Goal: Task Accomplishment & Management: Manage account settings

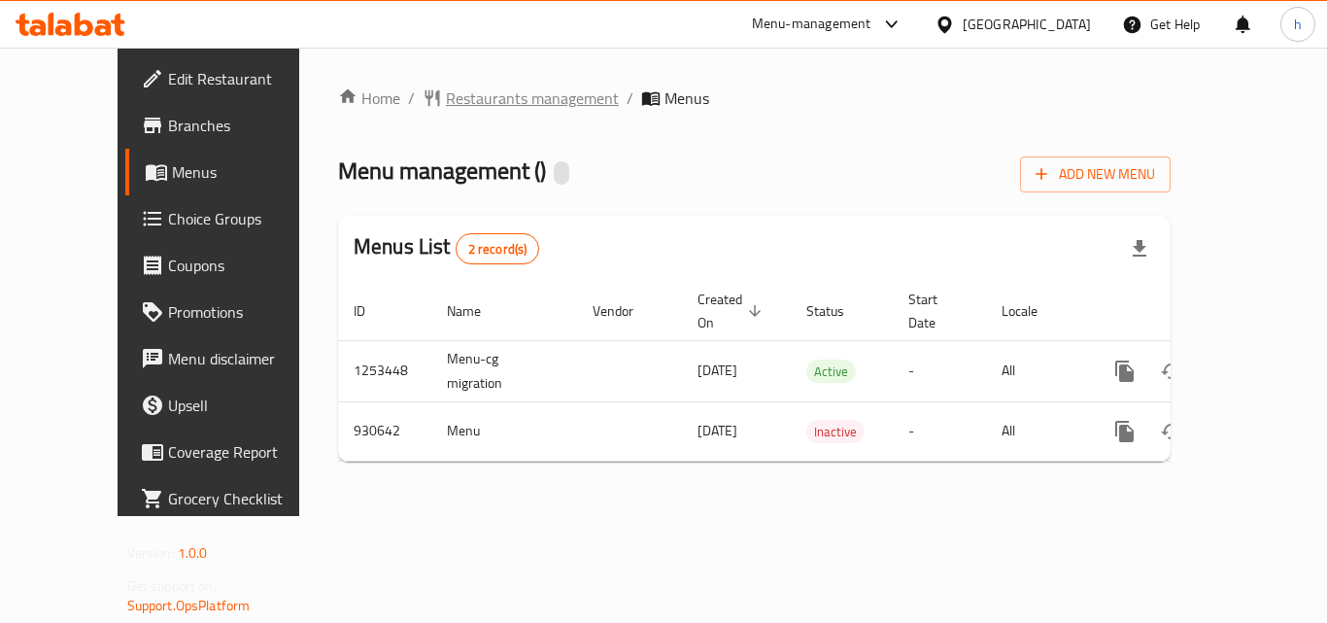
click at [446, 90] on span "Restaurants management" at bounding box center [532, 97] width 173 height 23
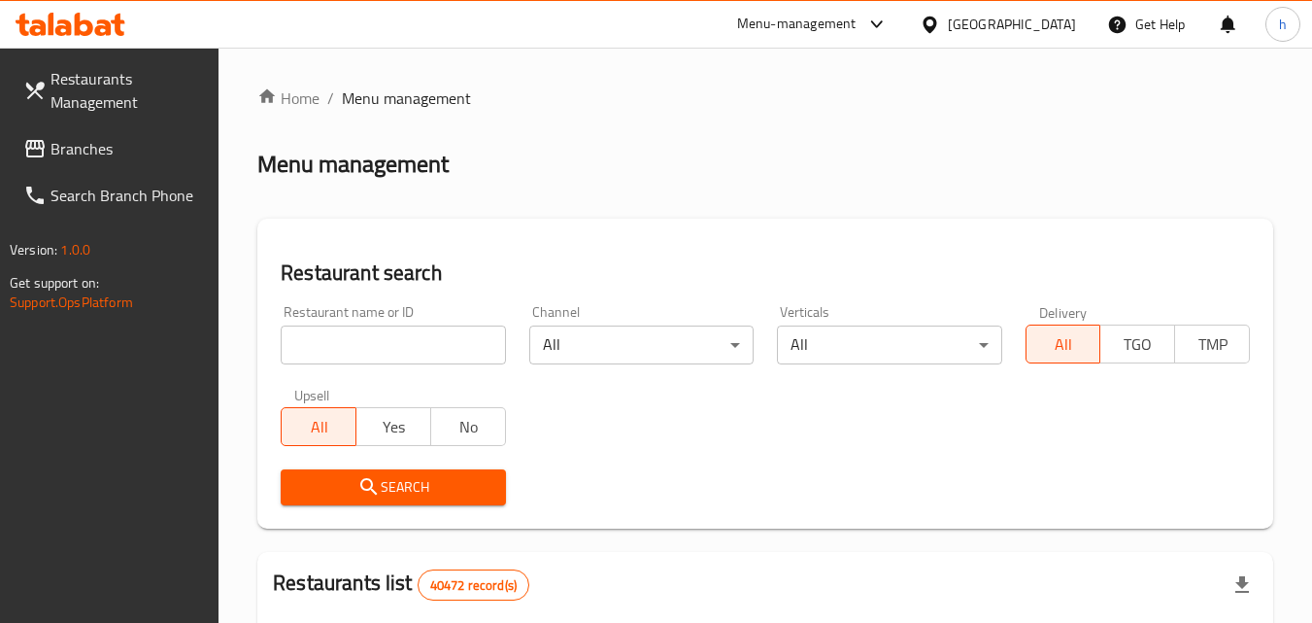
click at [455, 346] on input "search" at bounding box center [393, 344] width 224 height 39
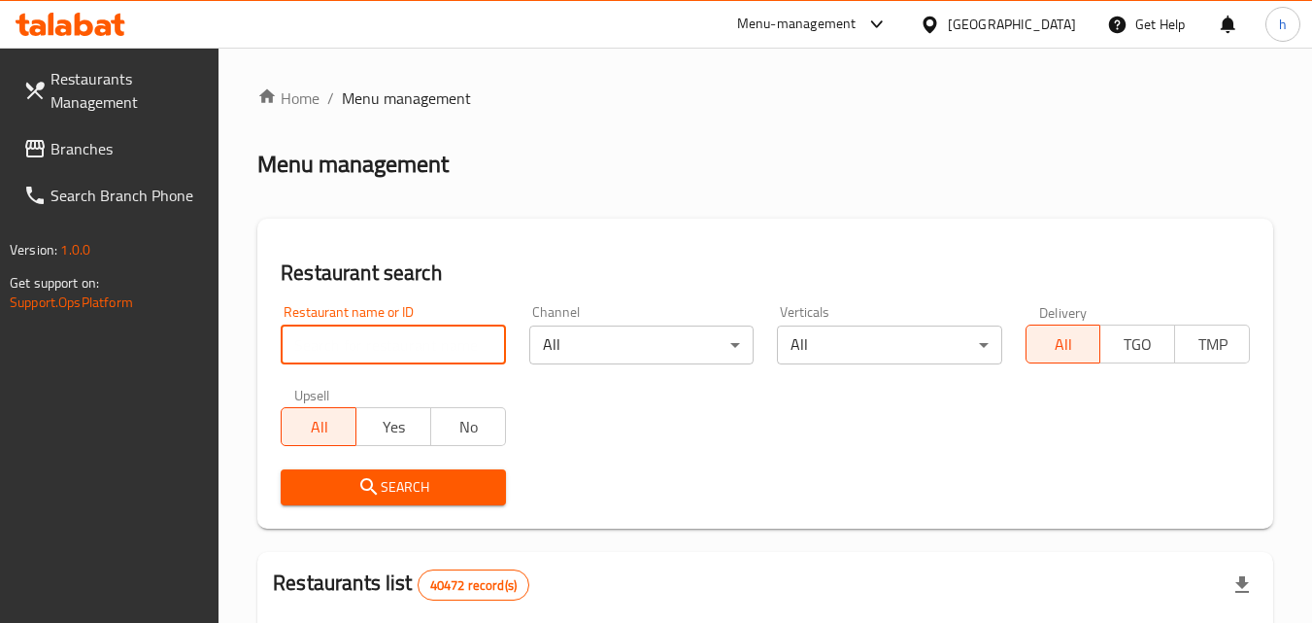
paste input "658880"
type input "658880"
click button "Search" at bounding box center [393, 487] width 224 height 36
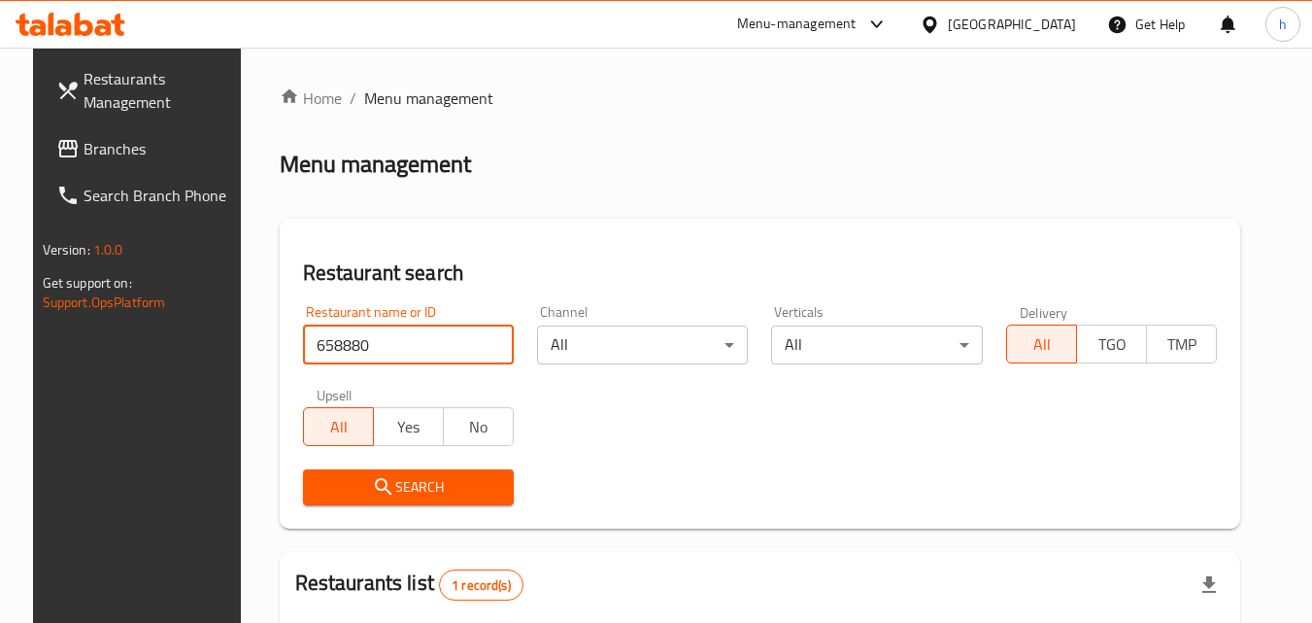
click at [1017, 34] on div "[GEOGRAPHIC_DATA]" at bounding box center [1012, 24] width 128 height 21
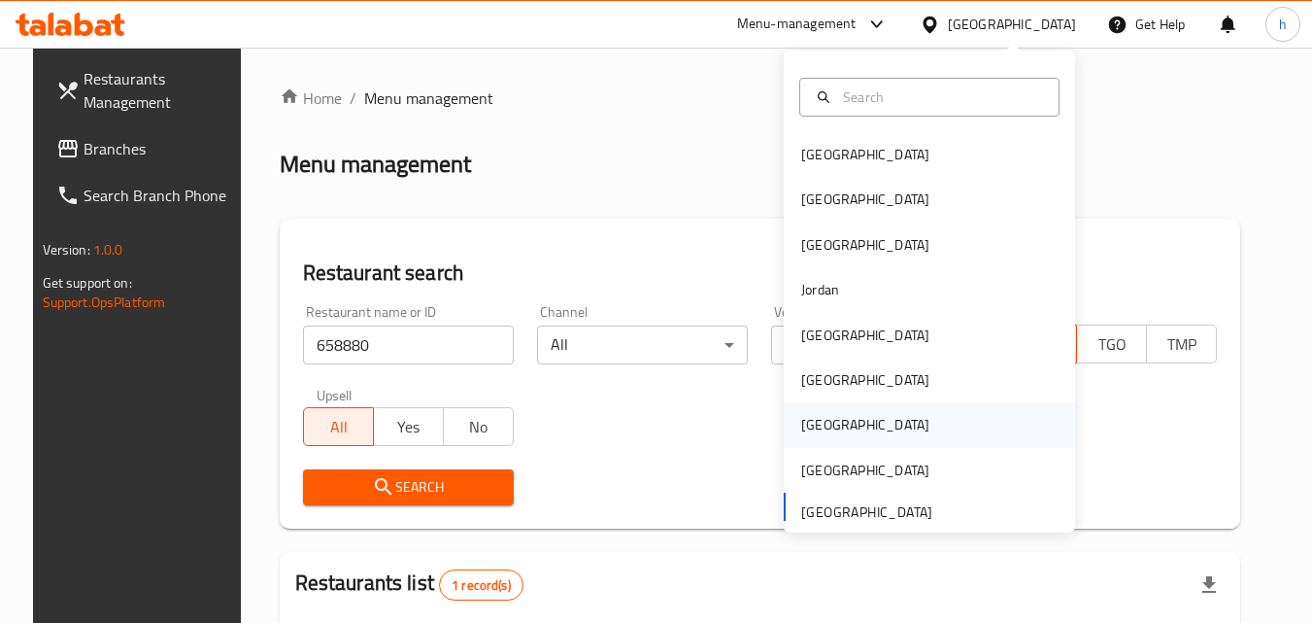
click at [813, 432] on div "[GEOGRAPHIC_DATA]" at bounding box center [865, 424] width 128 height 21
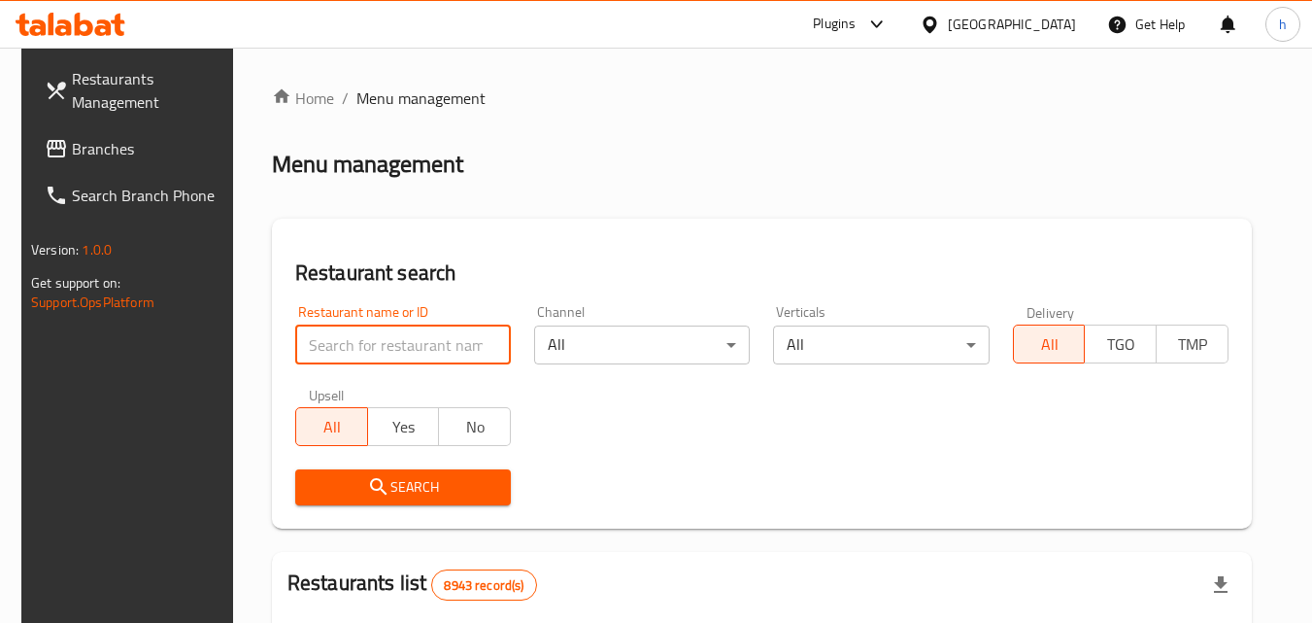
click at [415, 328] on input "search" at bounding box center [403, 344] width 216 height 39
paste input "671372"
type input "671372"
click at [112, 151] on span "Branches" at bounding box center [148, 148] width 153 height 23
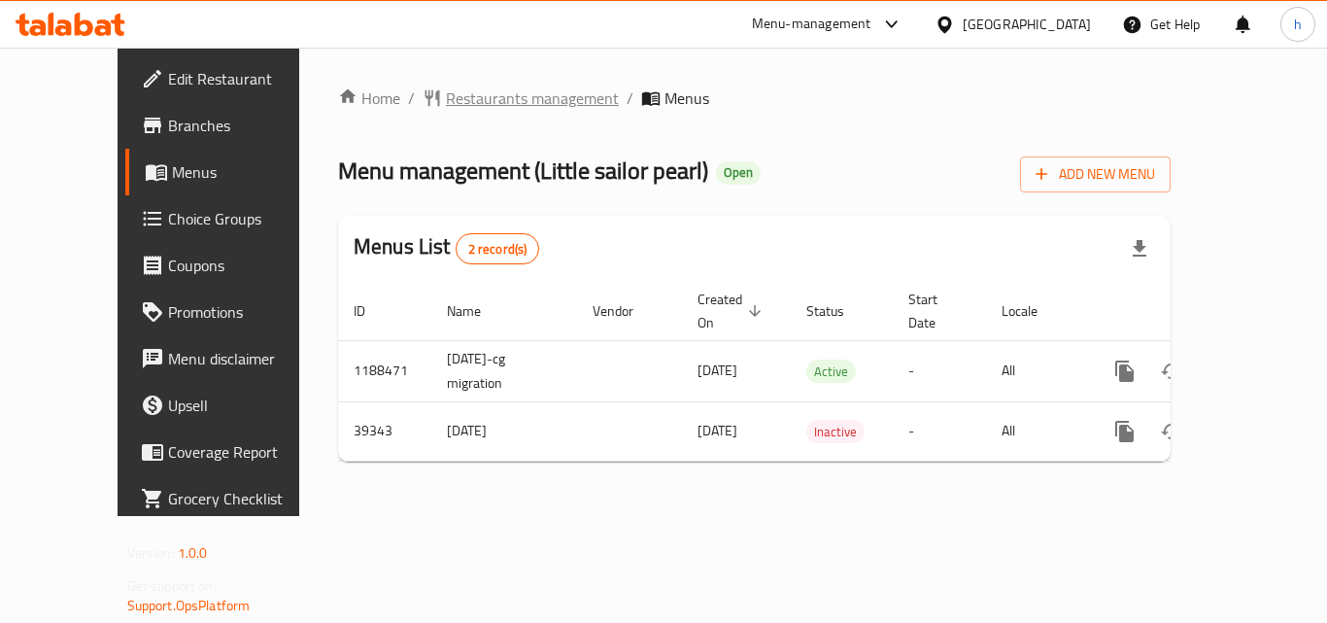
click at [446, 92] on span "Restaurants management" at bounding box center [532, 97] width 173 height 23
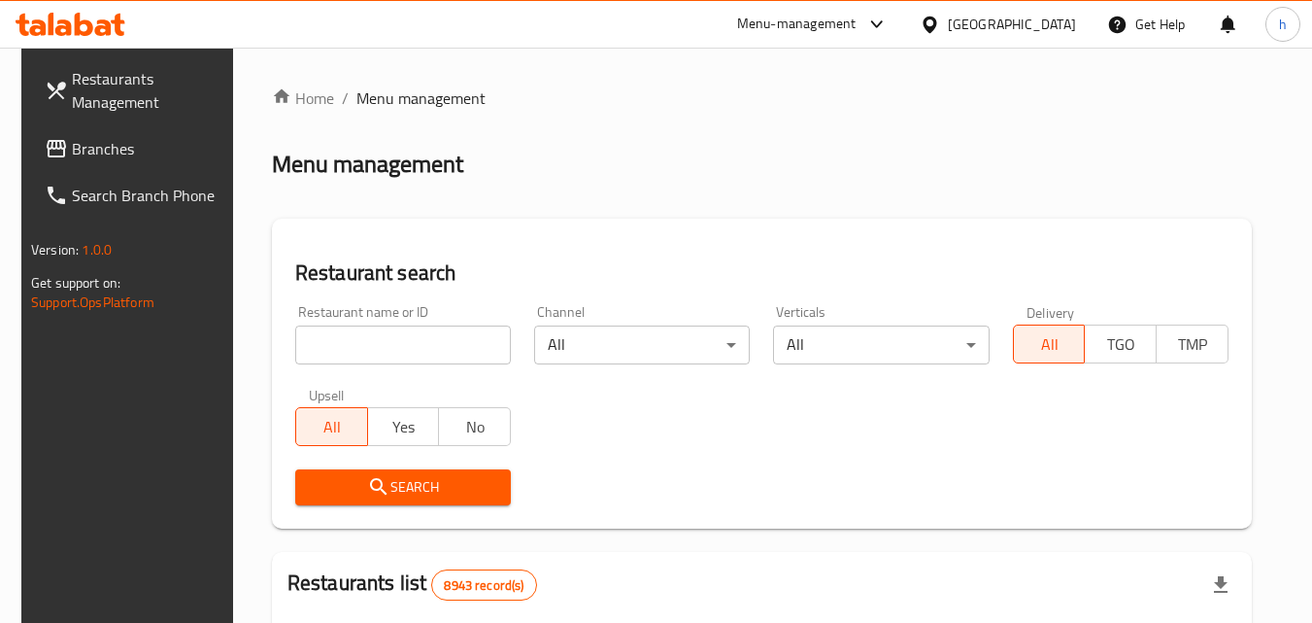
click at [451, 332] on input "search" at bounding box center [403, 344] width 216 height 39
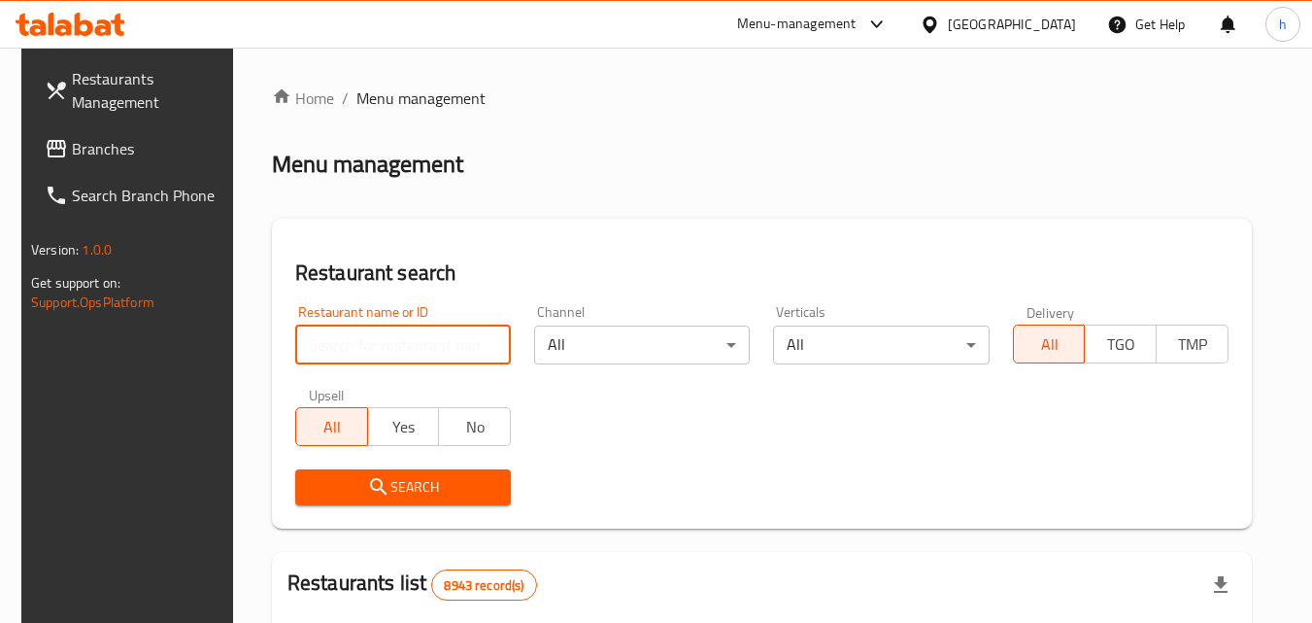
paste input "20517"
type input "20517"
click button "Search" at bounding box center [403, 487] width 216 height 36
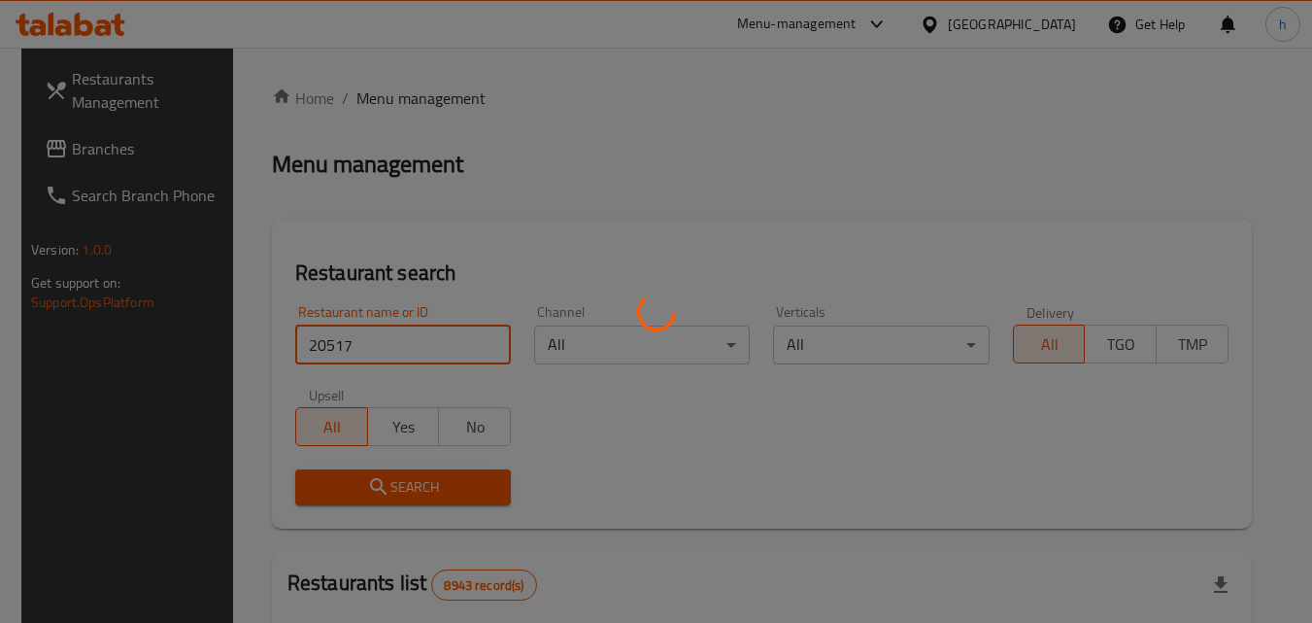
click button "Search" at bounding box center [403, 487] width 216 height 36
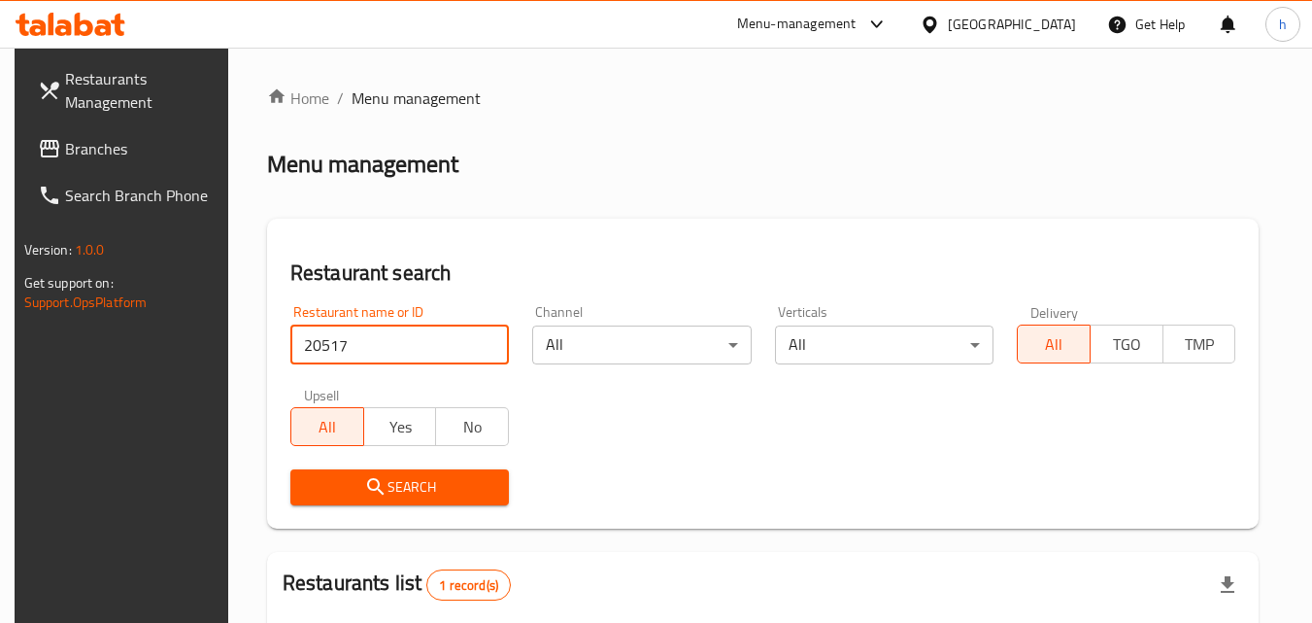
click at [1047, 20] on div "[GEOGRAPHIC_DATA]" at bounding box center [1012, 24] width 128 height 21
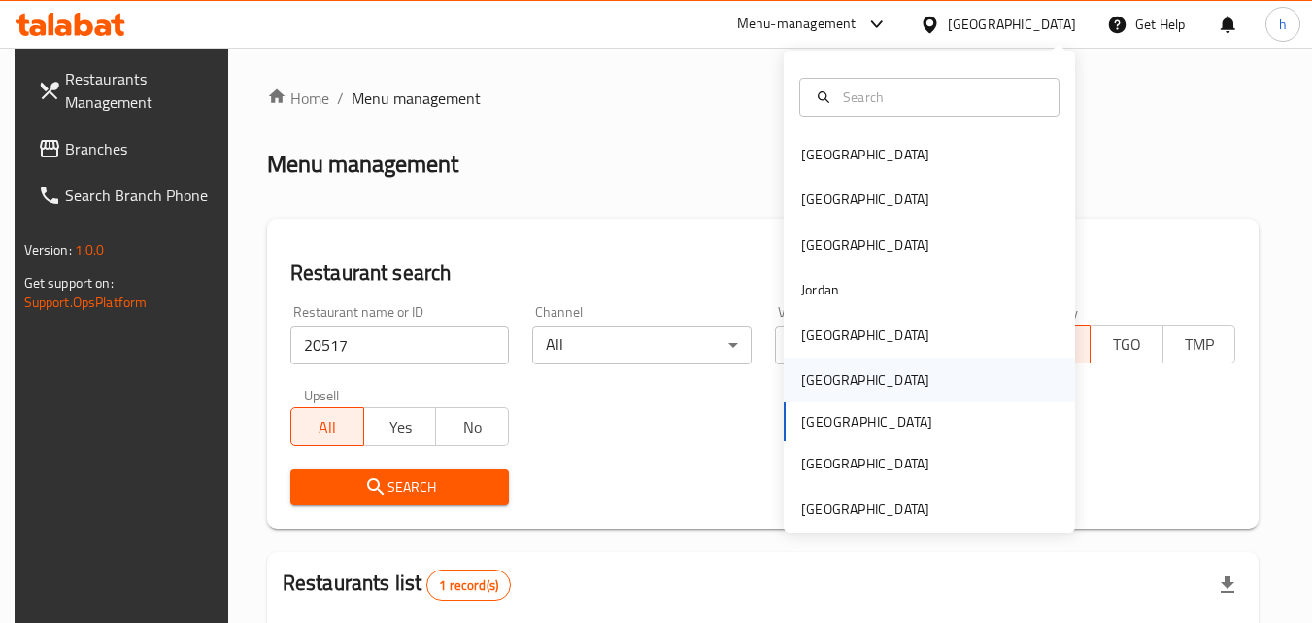
click at [828, 372] on div "[GEOGRAPHIC_DATA]" at bounding box center [865, 379] width 159 height 45
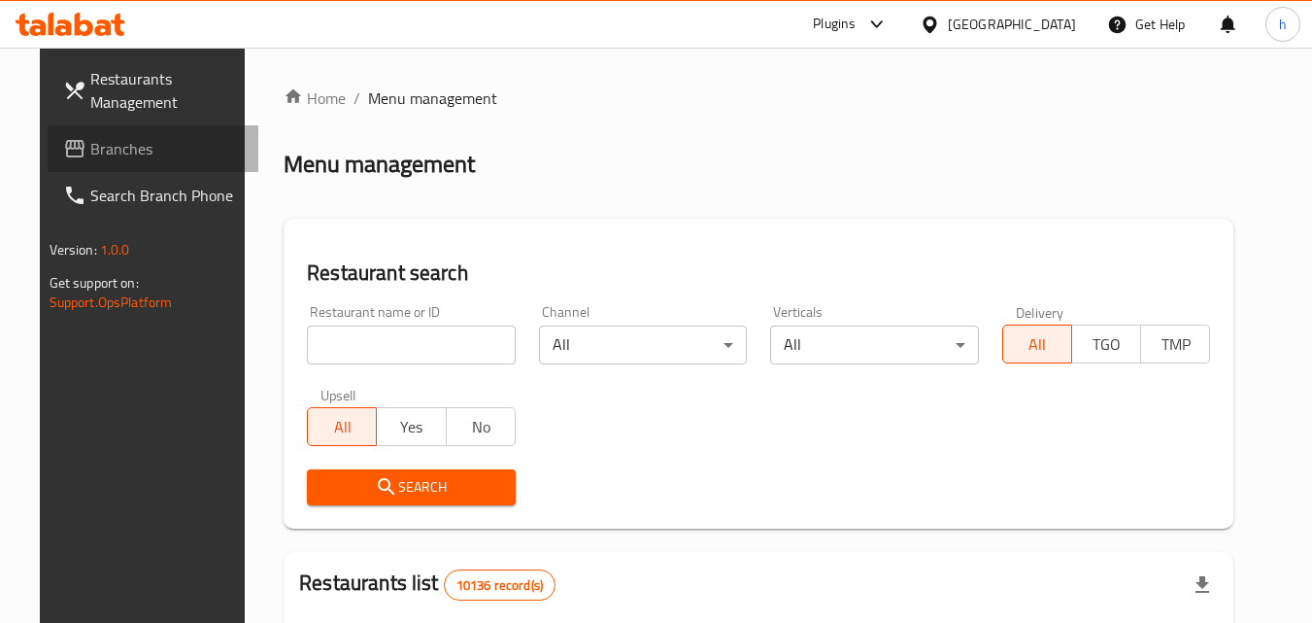
click at [90, 149] on span "Branches" at bounding box center [166, 148] width 153 height 23
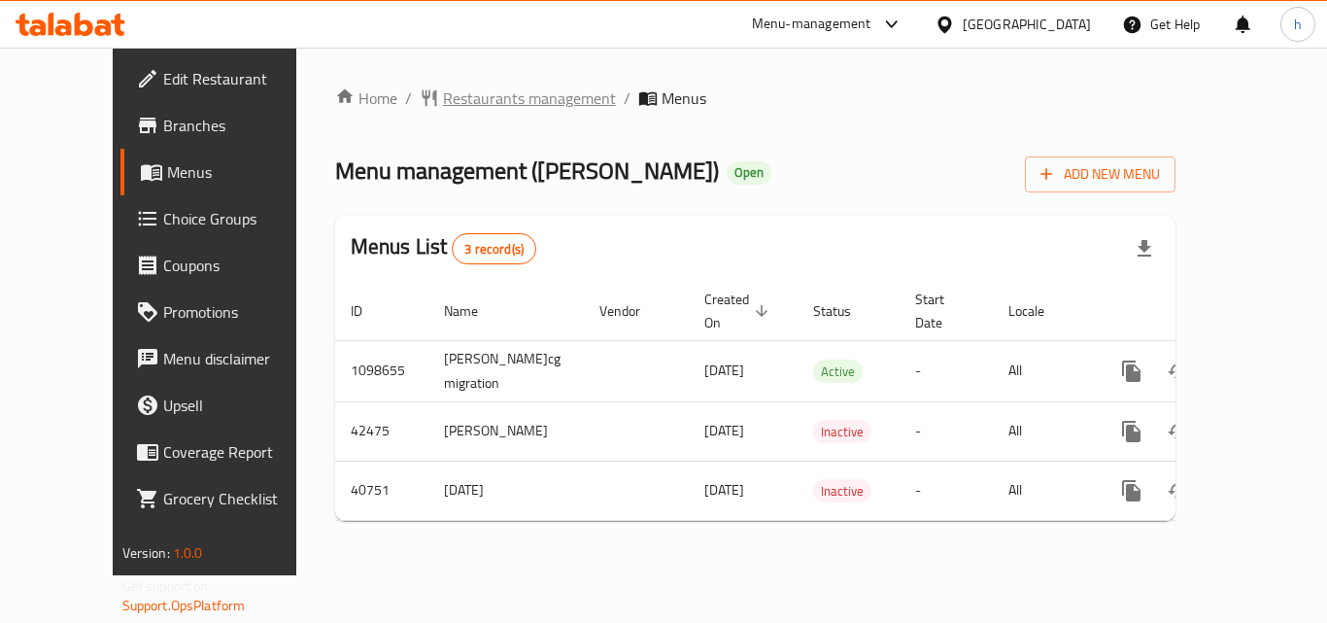
click at [465, 97] on span "Restaurants management" at bounding box center [529, 97] width 173 height 23
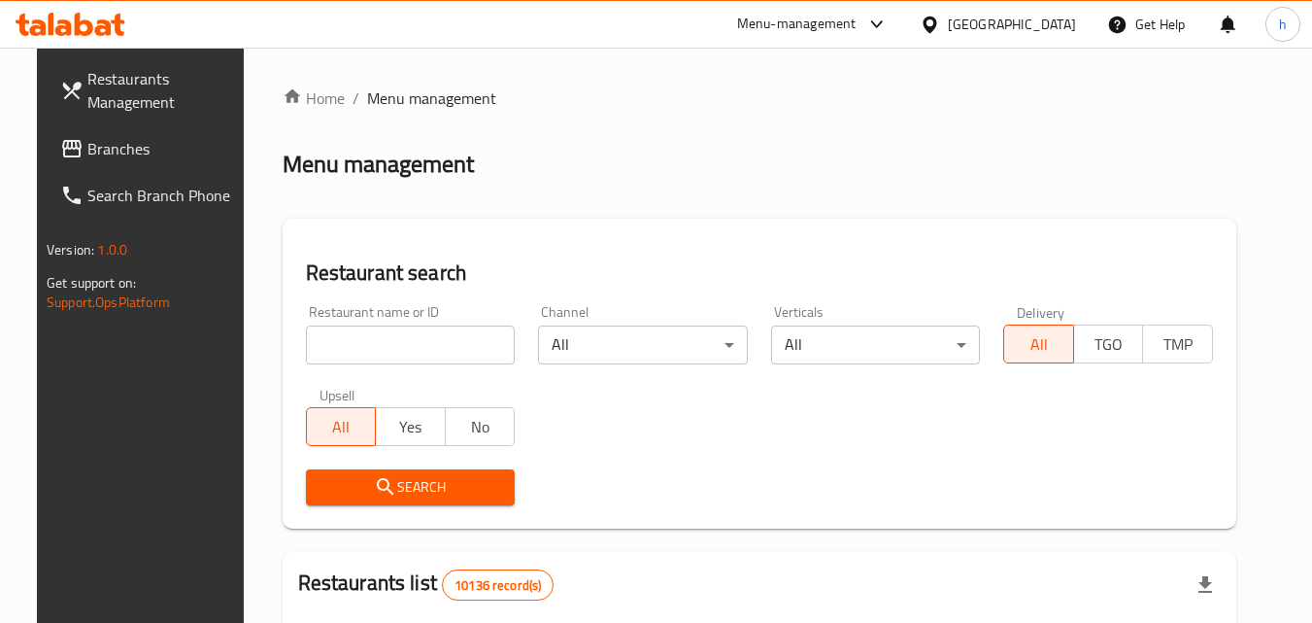
click at [456, 342] on input "search" at bounding box center [411, 344] width 210 height 39
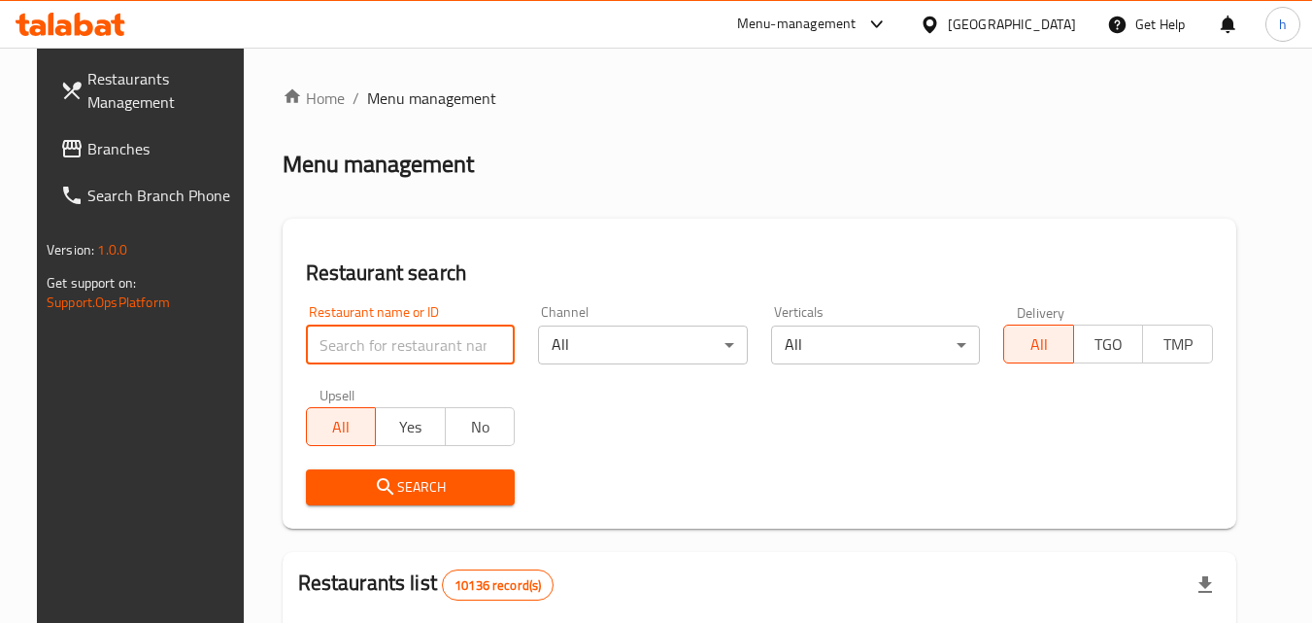
paste input "21179"
type input "21179"
click button "Search" at bounding box center [411, 487] width 210 height 36
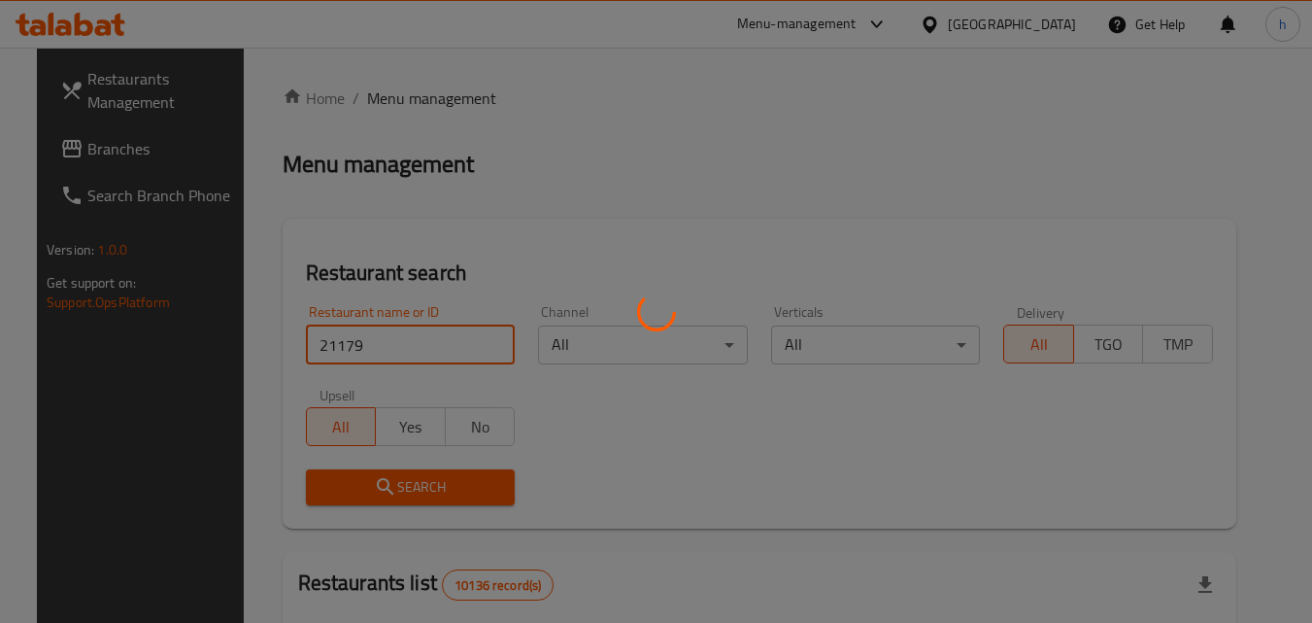
click button "Search" at bounding box center [411, 487] width 210 height 36
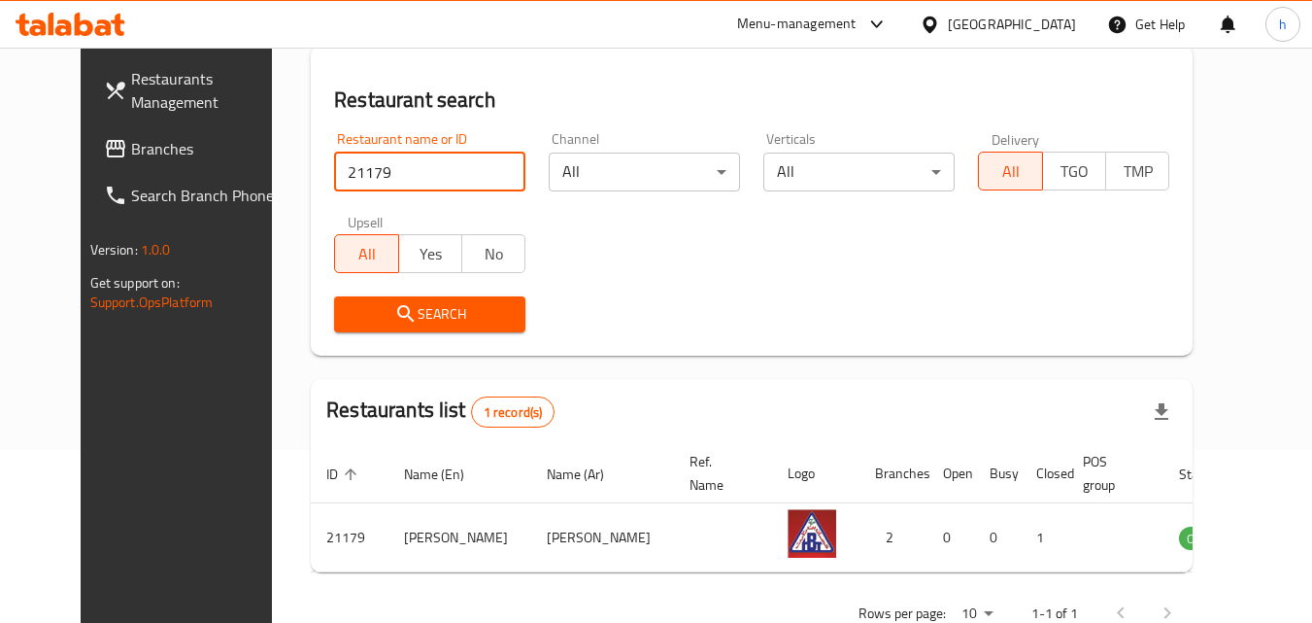
scroll to position [227, 0]
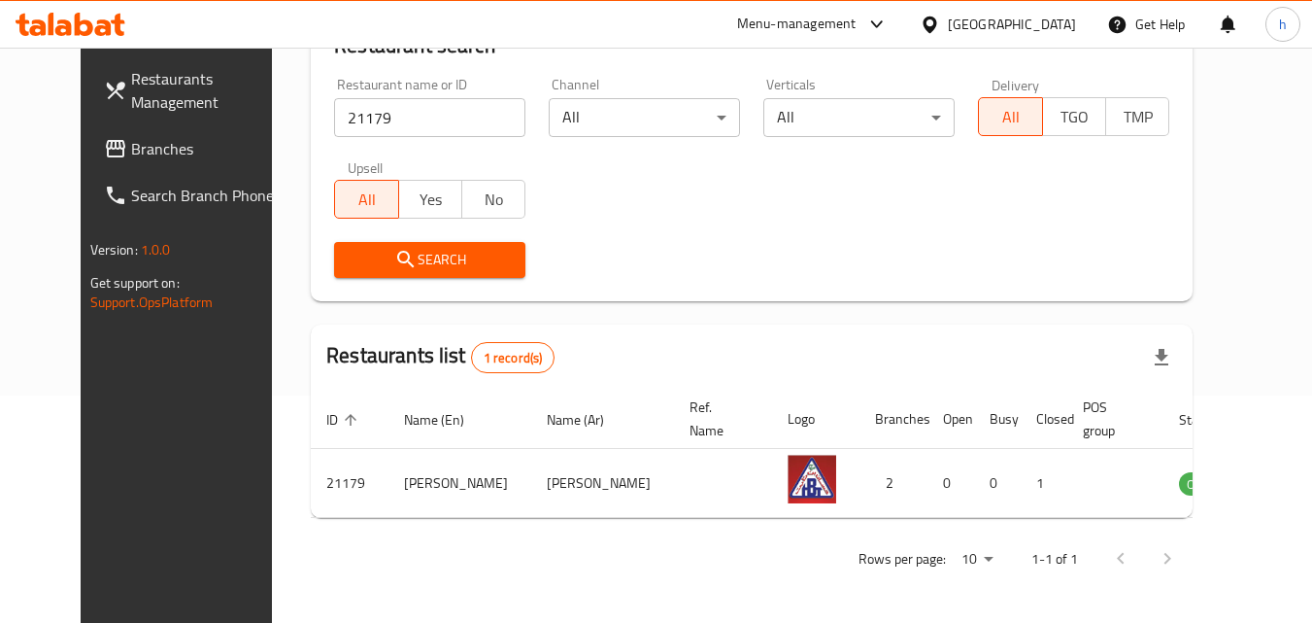
drag, startPoint x: 1055, startPoint y: 22, endPoint x: 1137, endPoint y: 64, distance: 91.7
click at [1137, 64] on div "Restaurant search Restaurant name or ID 21179 Restaurant name or ID Channel All…" at bounding box center [752, 146] width 882 height 310
click at [940, 15] on icon at bounding box center [930, 25] width 20 height 20
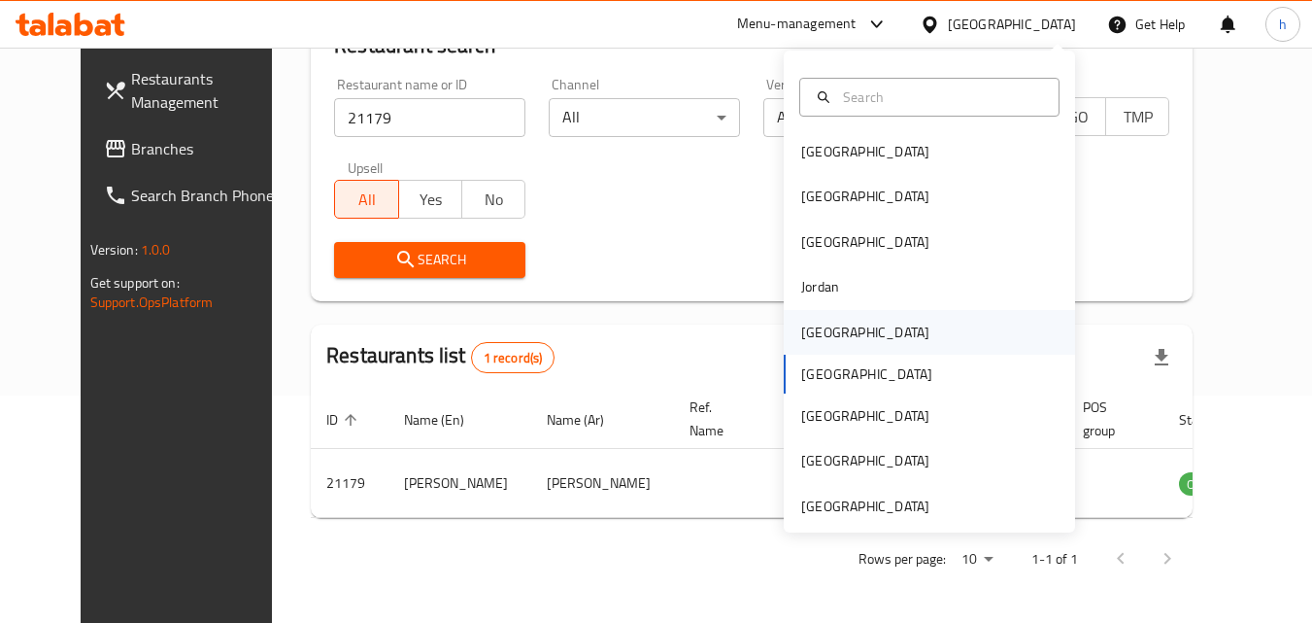
scroll to position [0, 0]
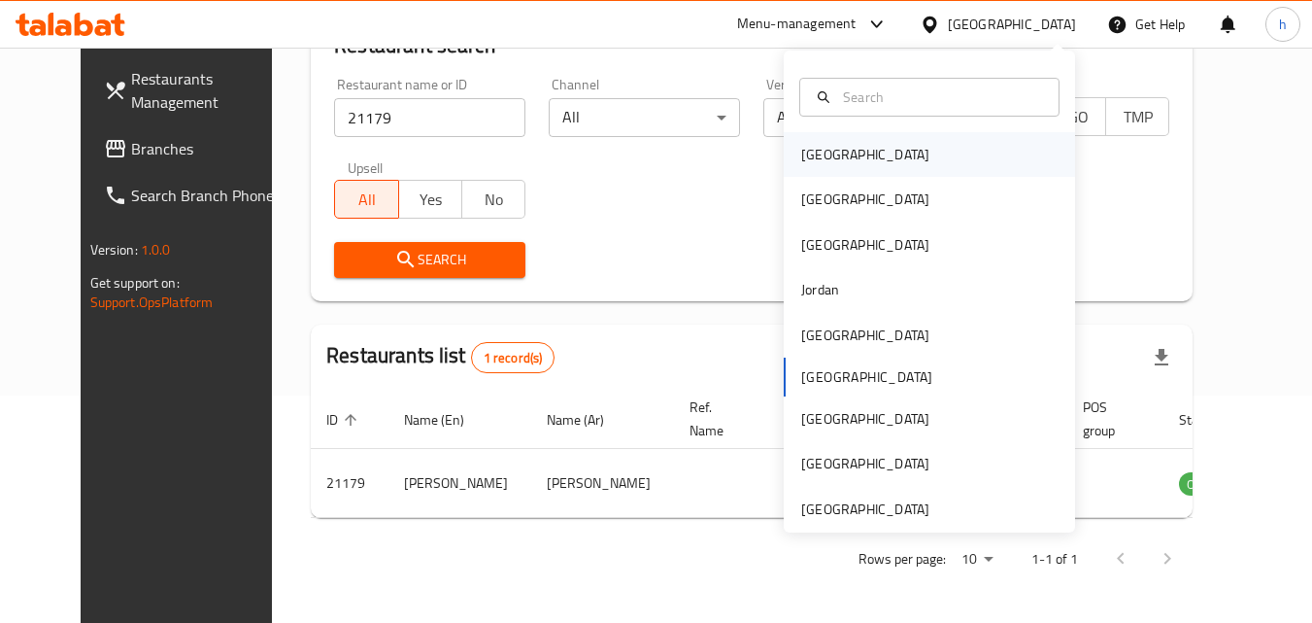
click at [829, 144] on div "[GEOGRAPHIC_DATA]" at bounding box center [865, 154] width 128 height 21
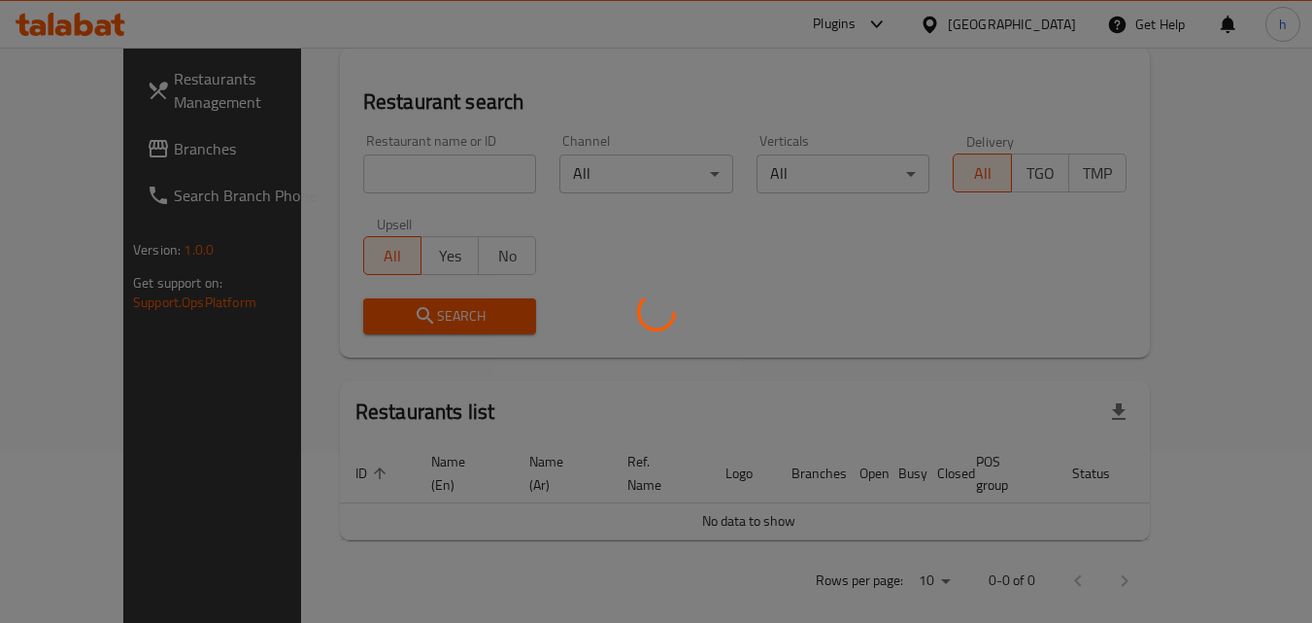
scroll to position [227, 0]
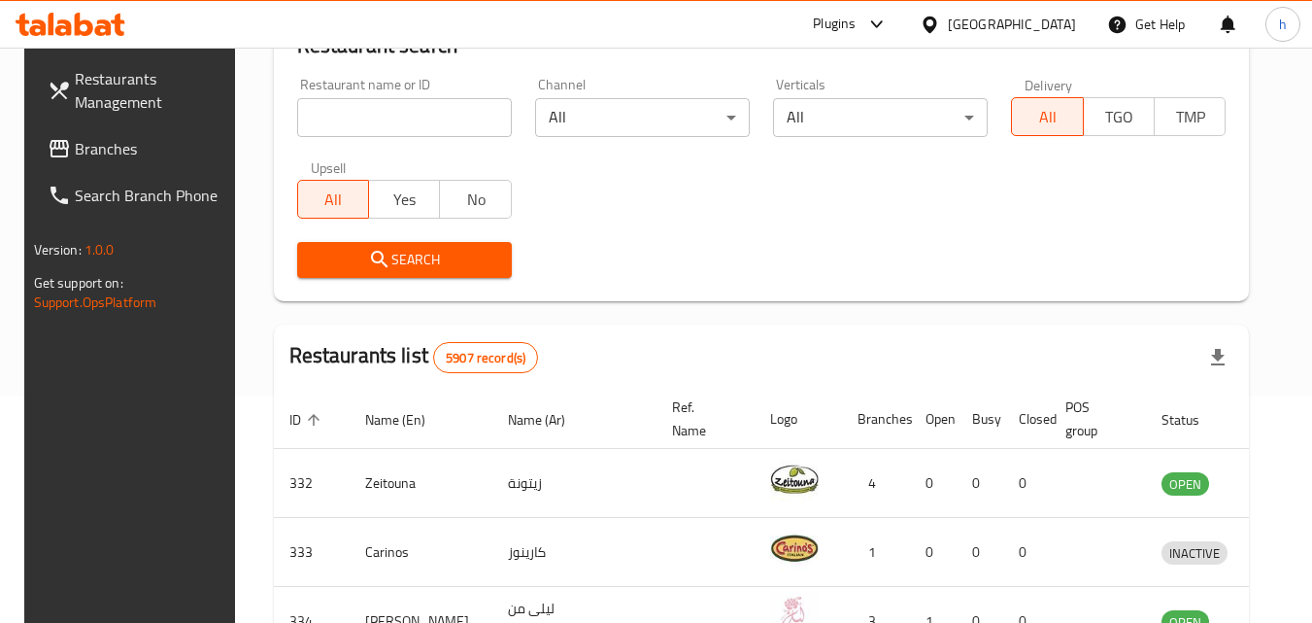
click at [134, 143] on span "Branches" at bounding box center [151, 148] width 153 height 23
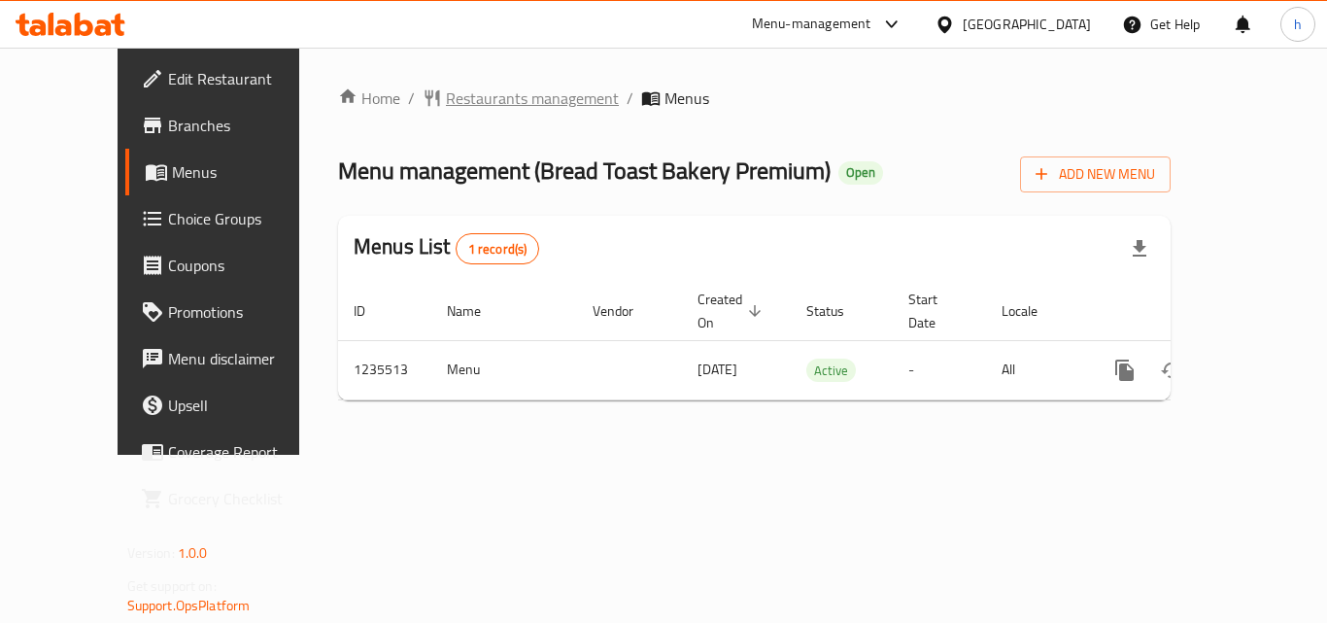
click at [453, 91] on span "Restaurants management" at bounding box center [532, 97] width 173 height 23
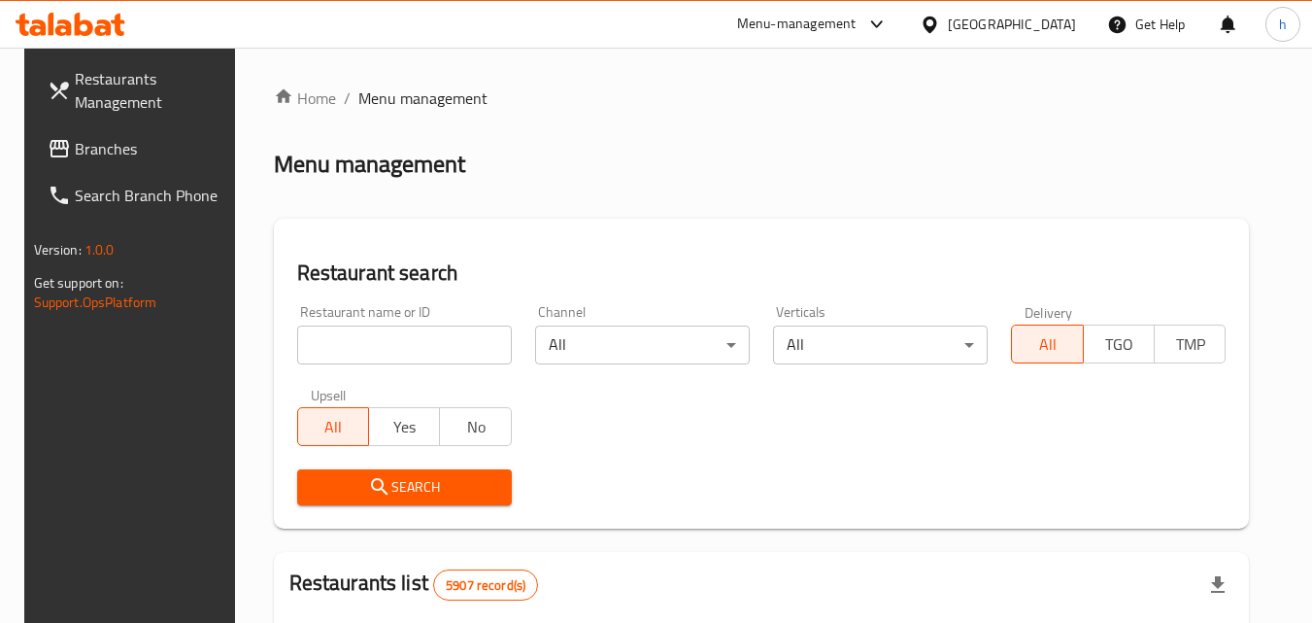
click at [388, 338] on input "search" at bounding box center [404, 344] width 215 height 39
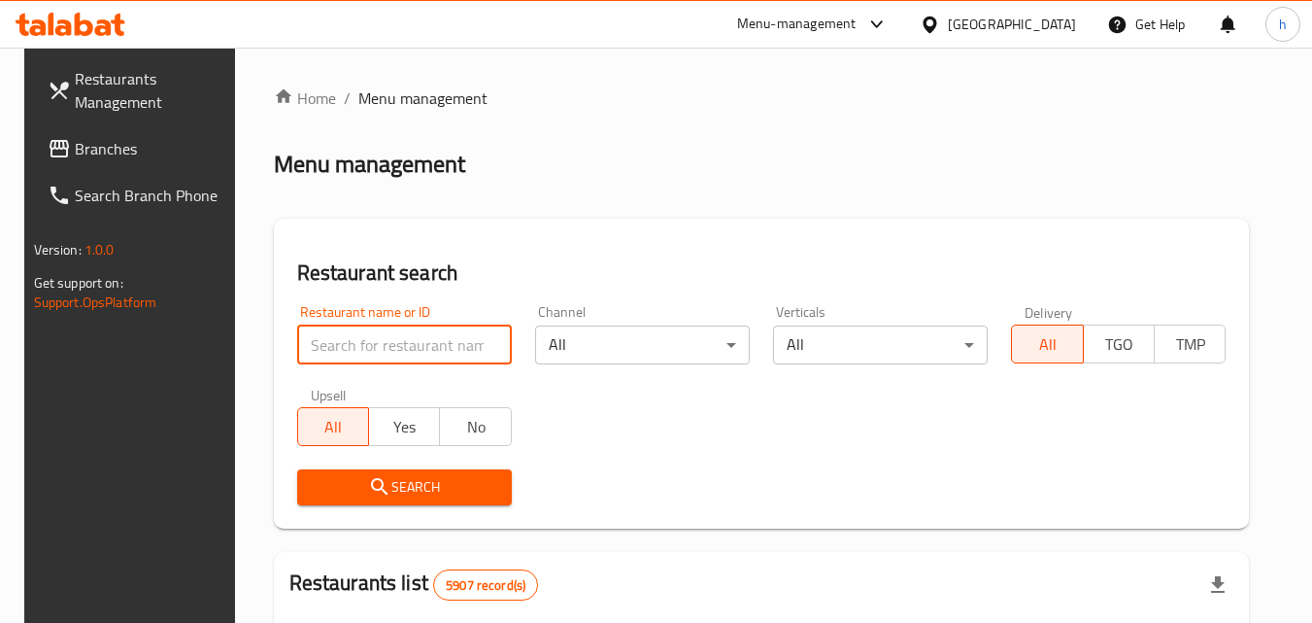
paste input "678744"
type input "678744"
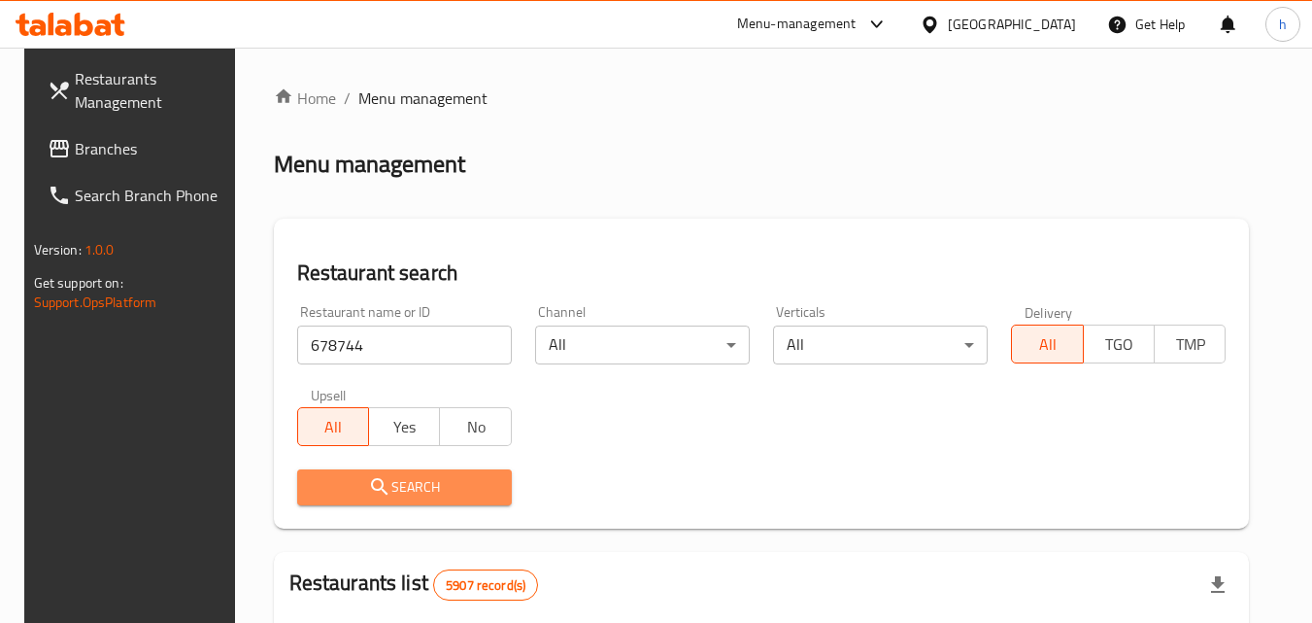
click at [480, 490] on span "Search" at bounding box center [405, 487] width 184 height 24
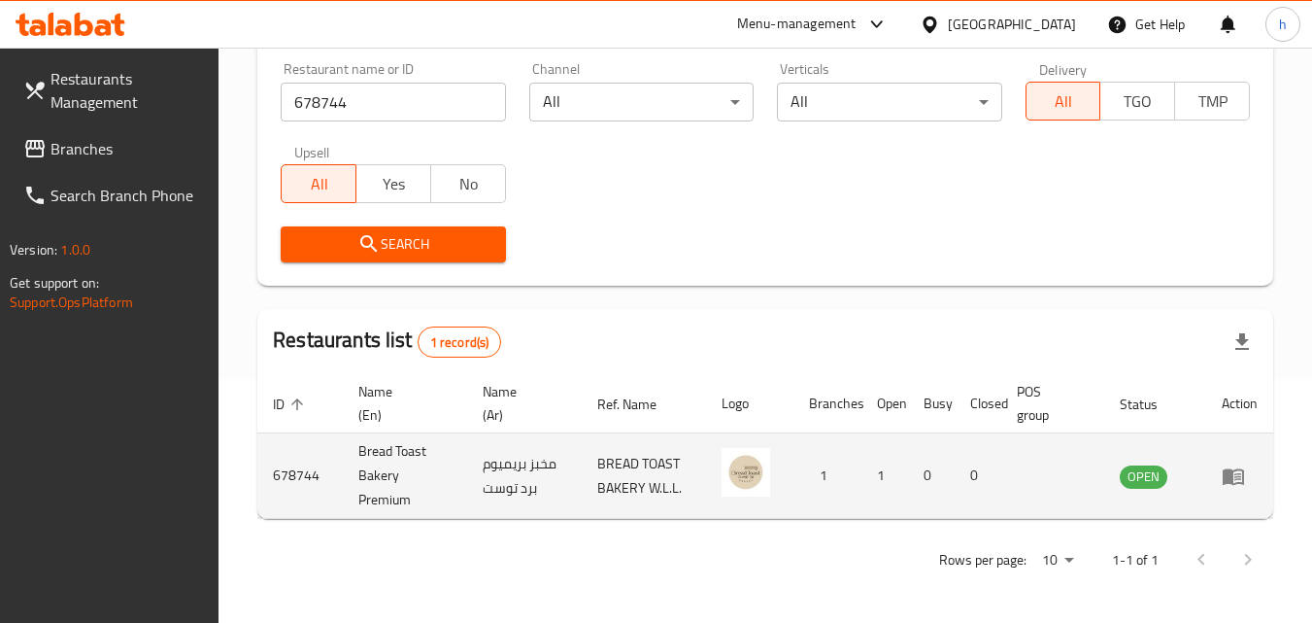
scroll to position [244, 0]
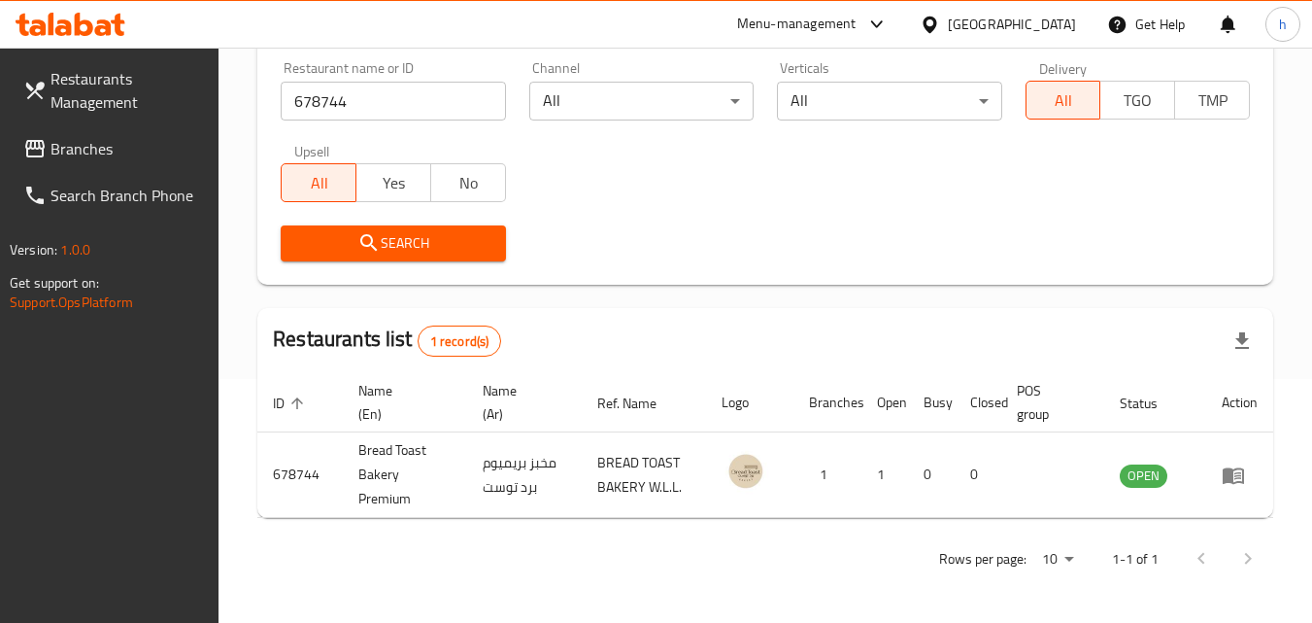
click at [1031, 24] on div "Bahrain" at bounding box center [1012, 24] width 128 height 21
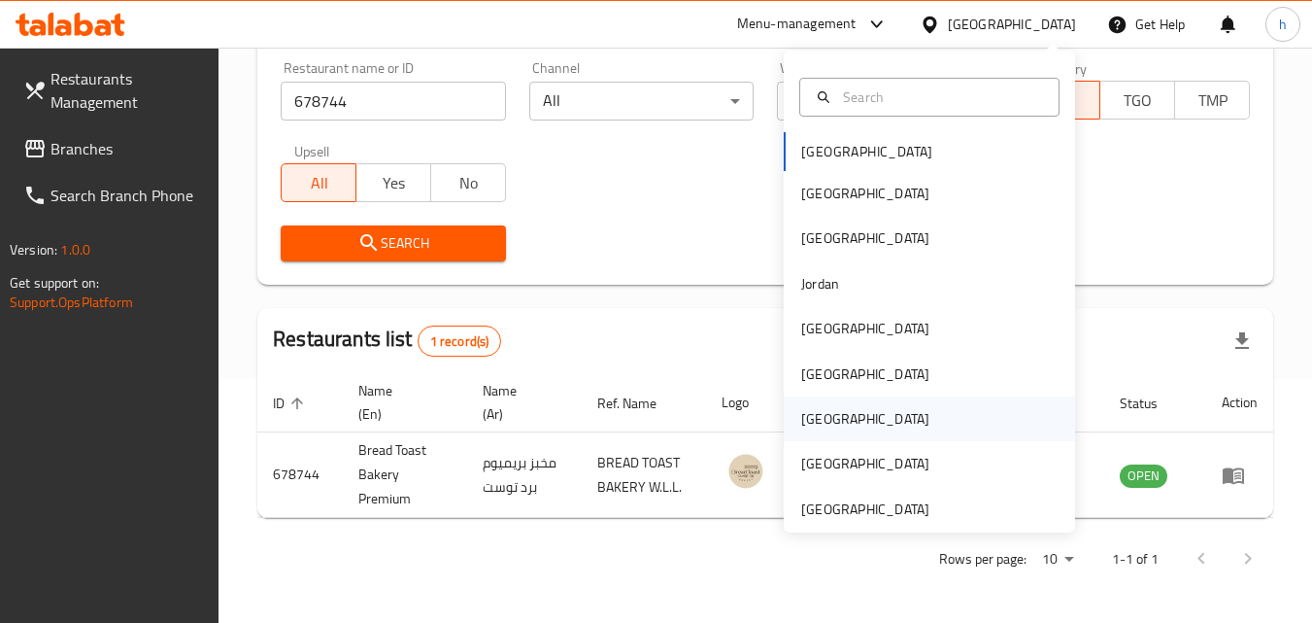
click at [830, 410] on div "Qatar" at bounding box center [865, 418] width 159 height 45
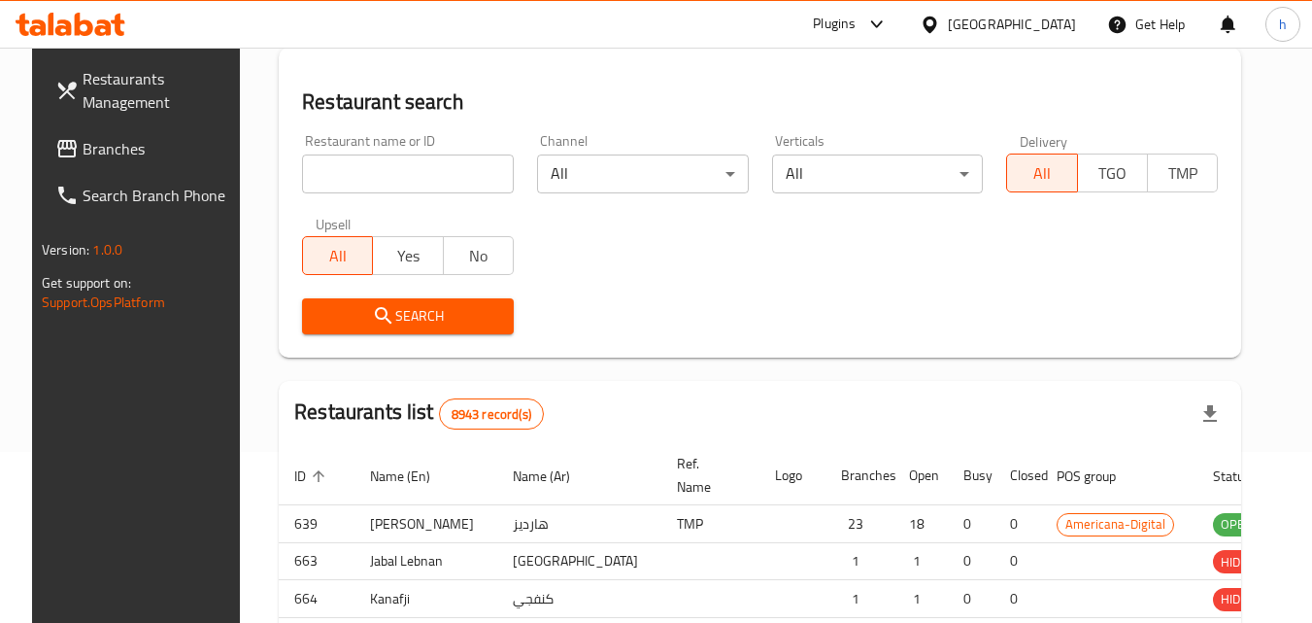
scroll to position [244, 0]
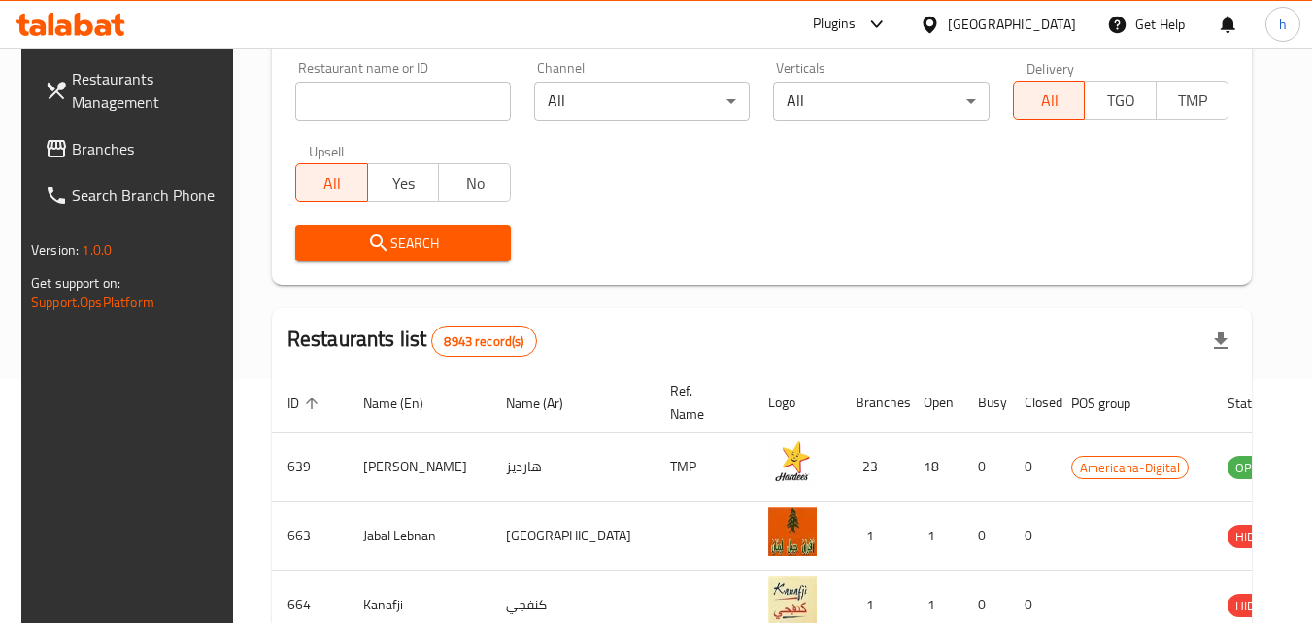
click at [89, 141] on span "Branches" at bounding box center [148, 148] width 153 height 23
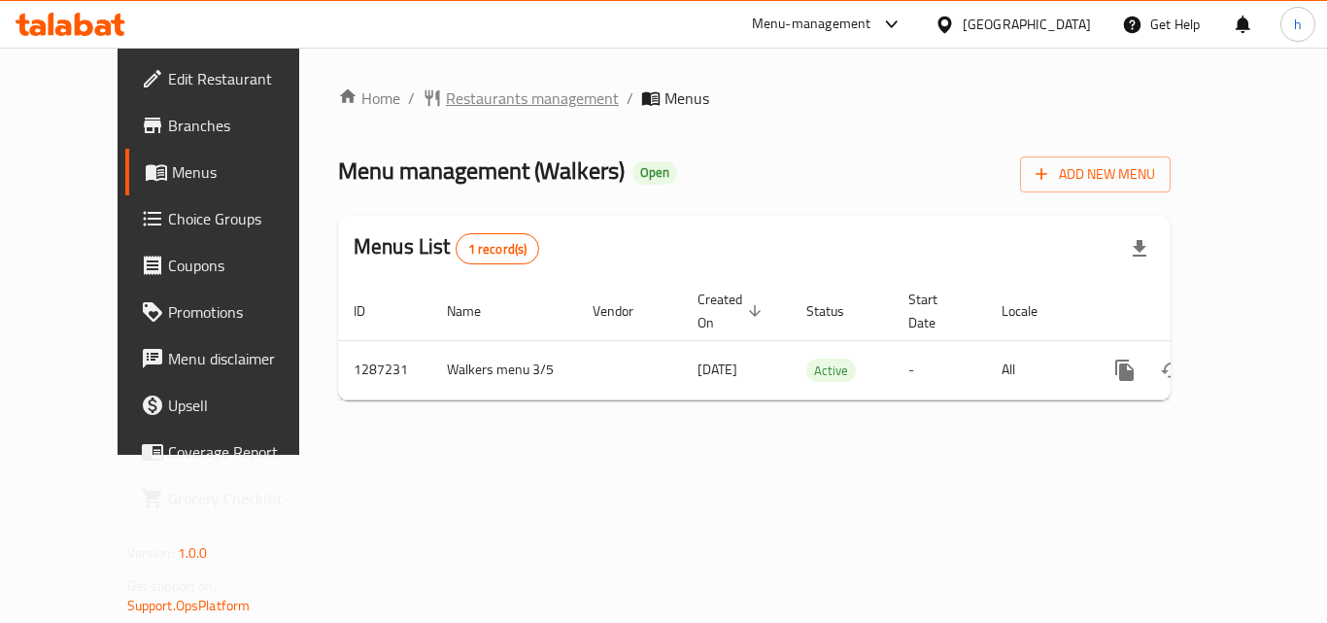
click at [447, 102] on span "Restaurants management" at bounding box center [532, 97] width 173 height 23
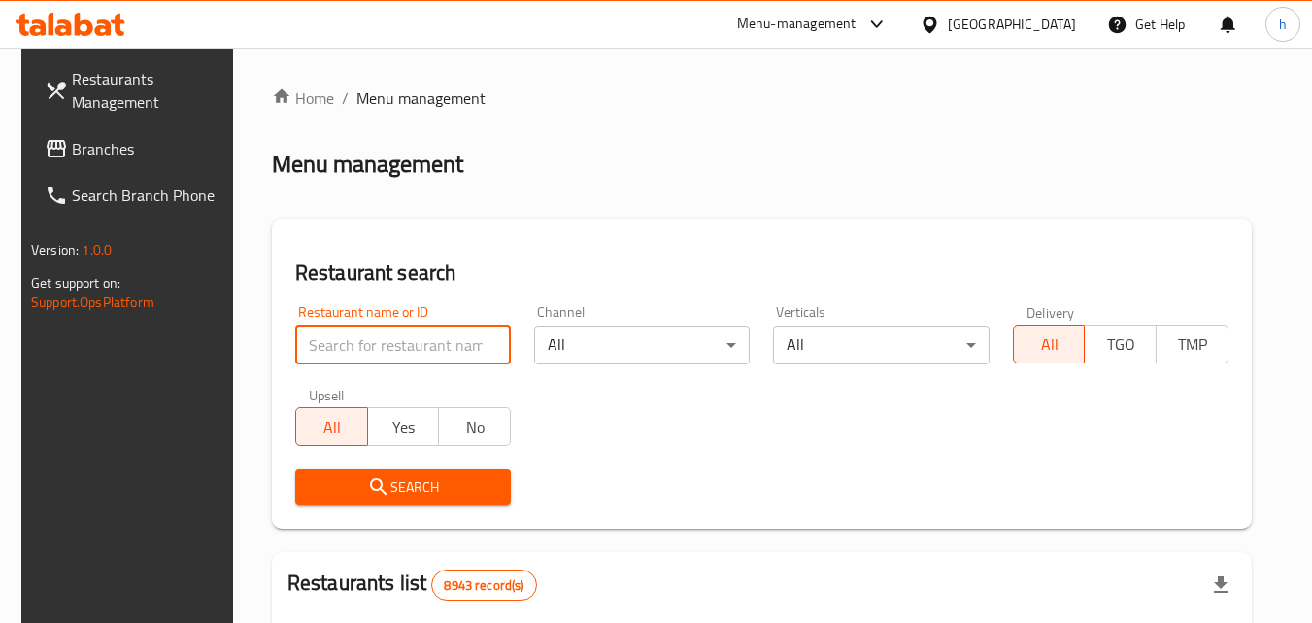
click at [451, 349] on input "search" at bounding box center [403, 344] width 216 height 39
paste input "696613"
type input "696613"
click button "Search" at bounding box center [403, 487] width 216 height 36
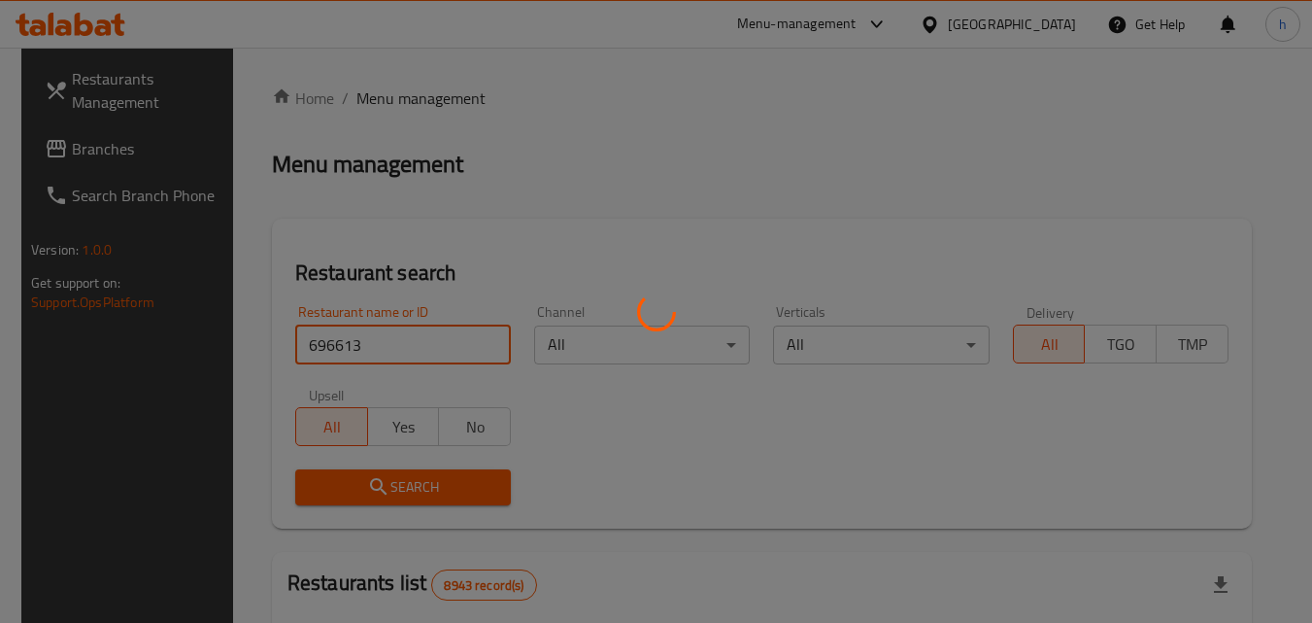
click button "Search" at bounding box center [403, 487] width 216 height 36
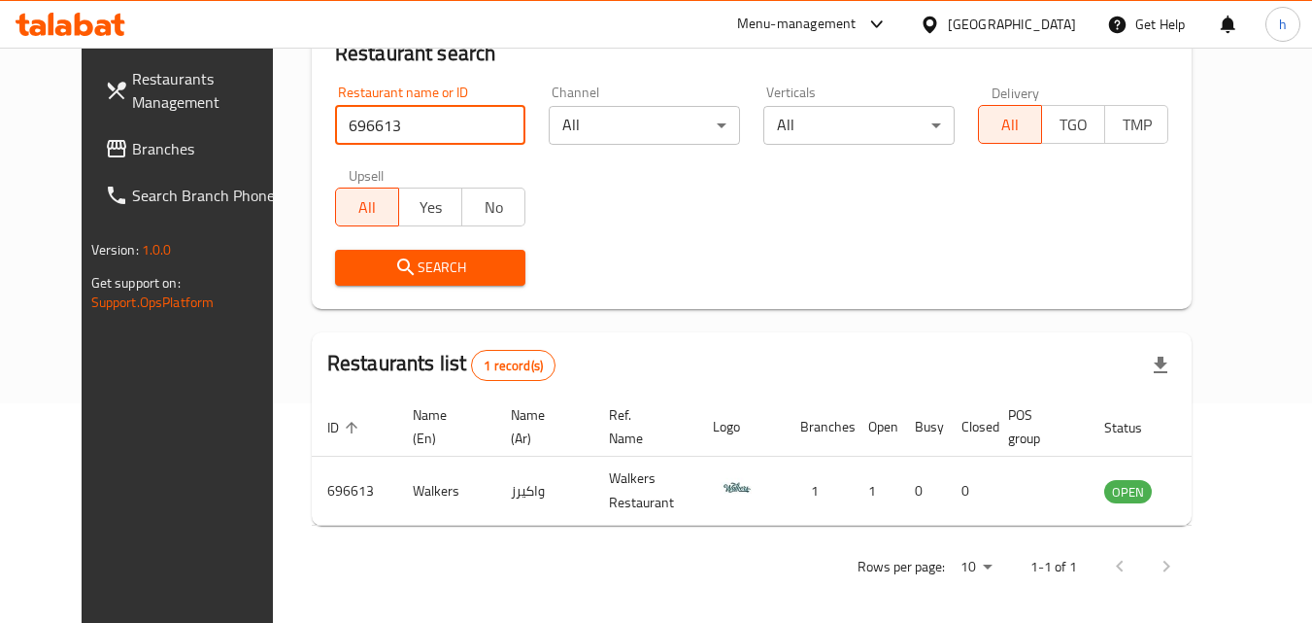
scroll to position [227, 0]
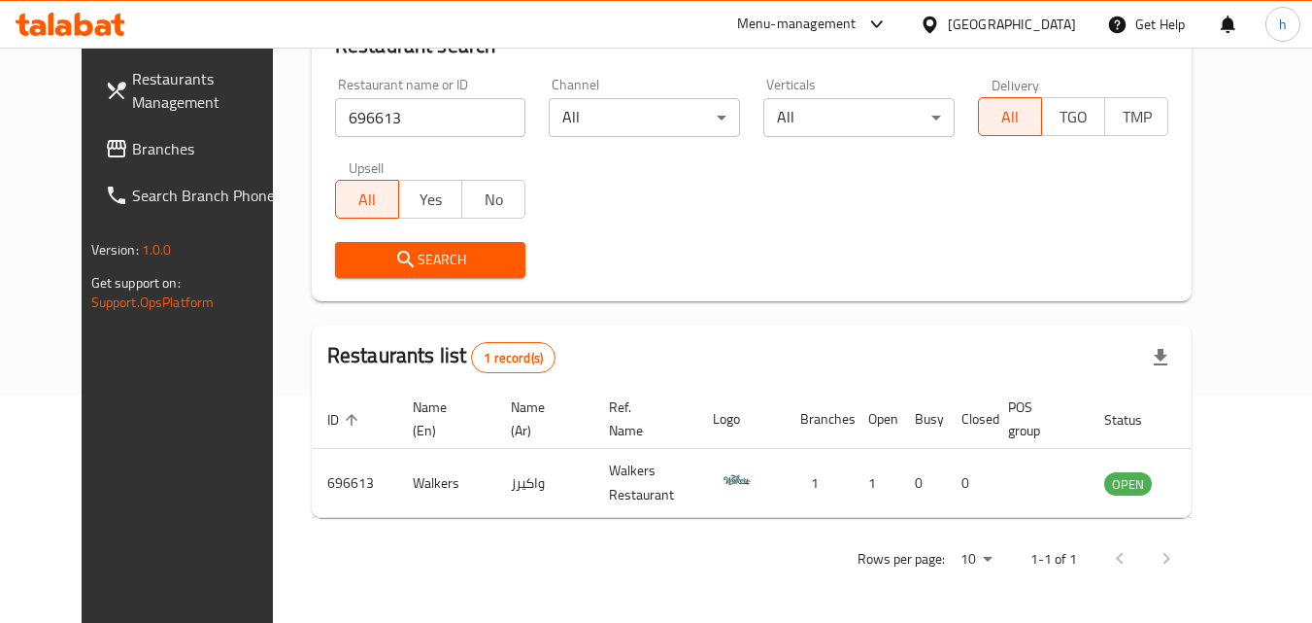
click at [857, 19] on div "Menu-management" at bounding box center [796, 24] width 119 height 23
click at [1063, 28] on div "[GEOGRAPHIC_DATA]" at bounding box center [1012, 24] width 128 height 21
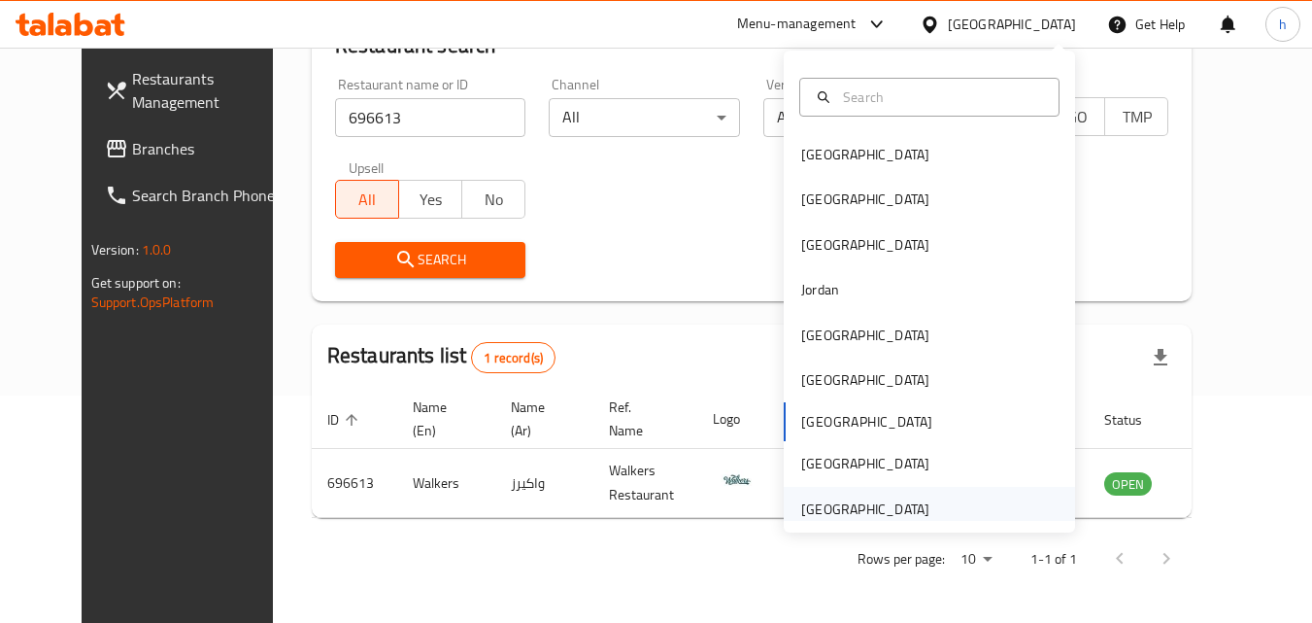
click at [820, 499] on div "[GEOGRAPHIC_DATA]" at bounding box center [865, 508] width 128 height 21
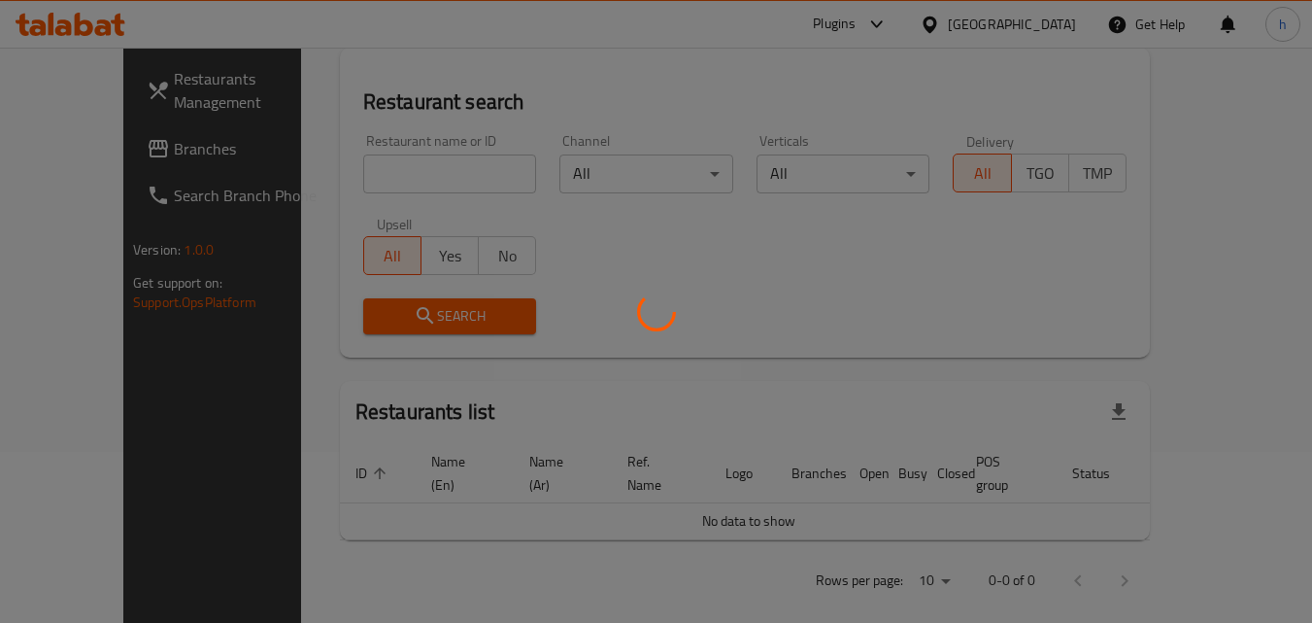
scroll to position [227, 0]
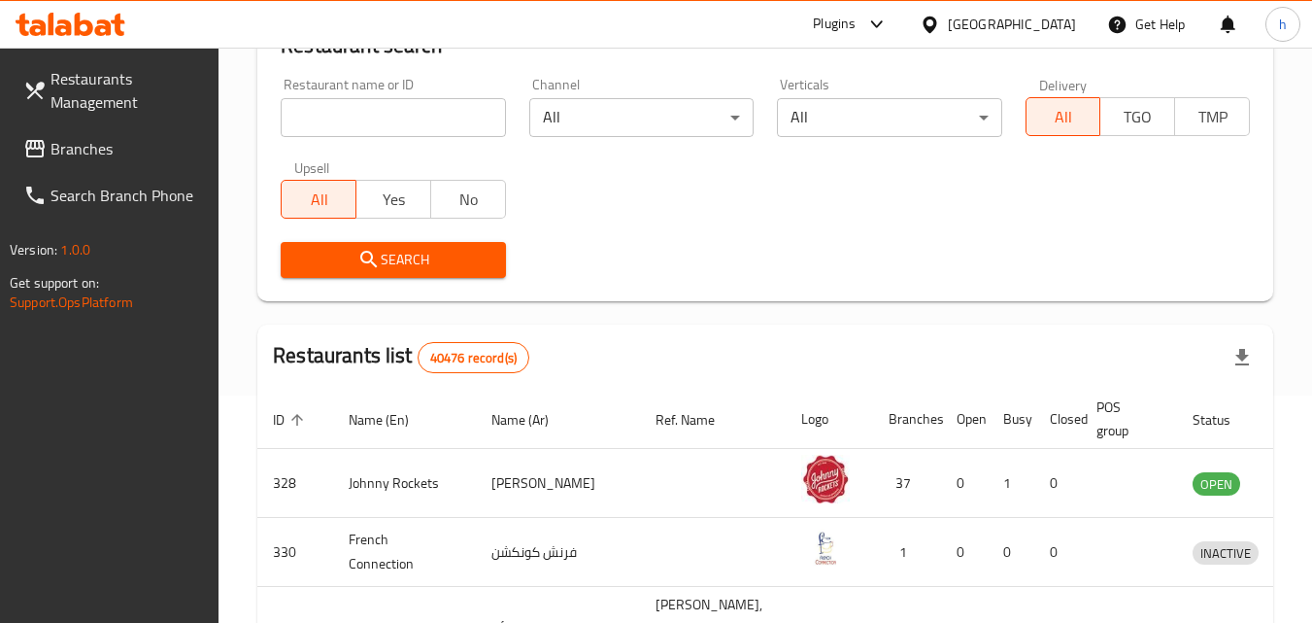
click at [97, 154] on span "Branches" at bounding box center [127, 148] width 153 height 23
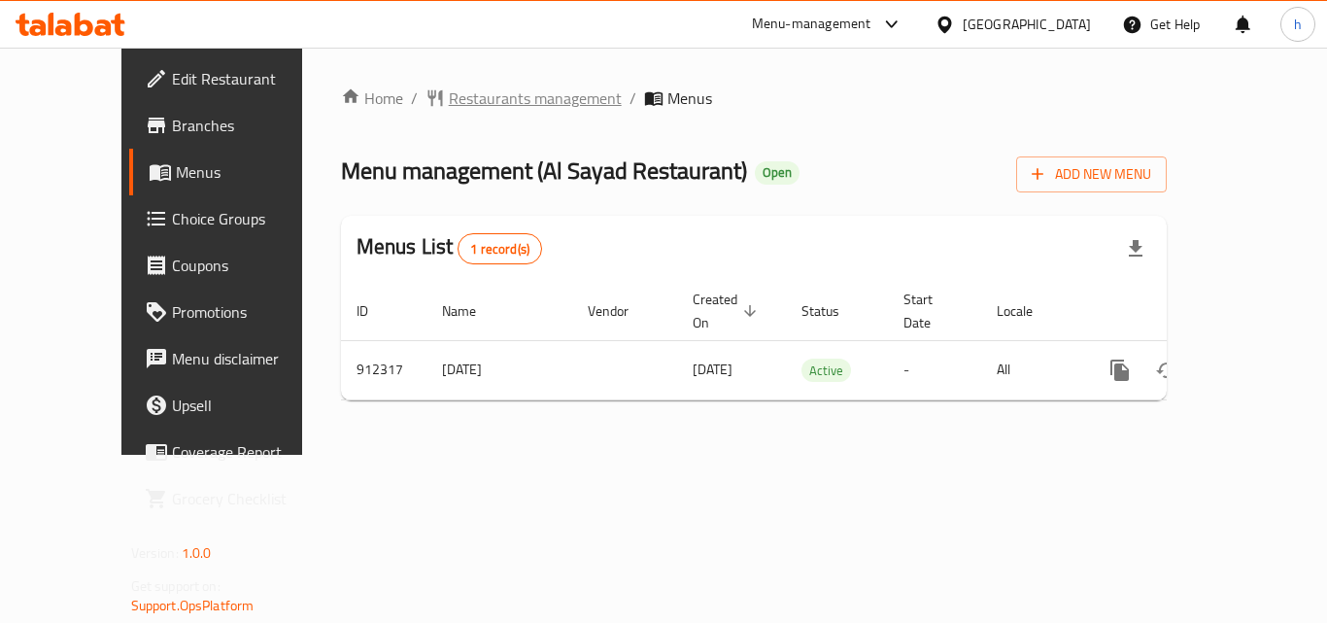
click at [465, 95] on span "Restaurants management" at bounding box center [535, 97] width 173 height 23
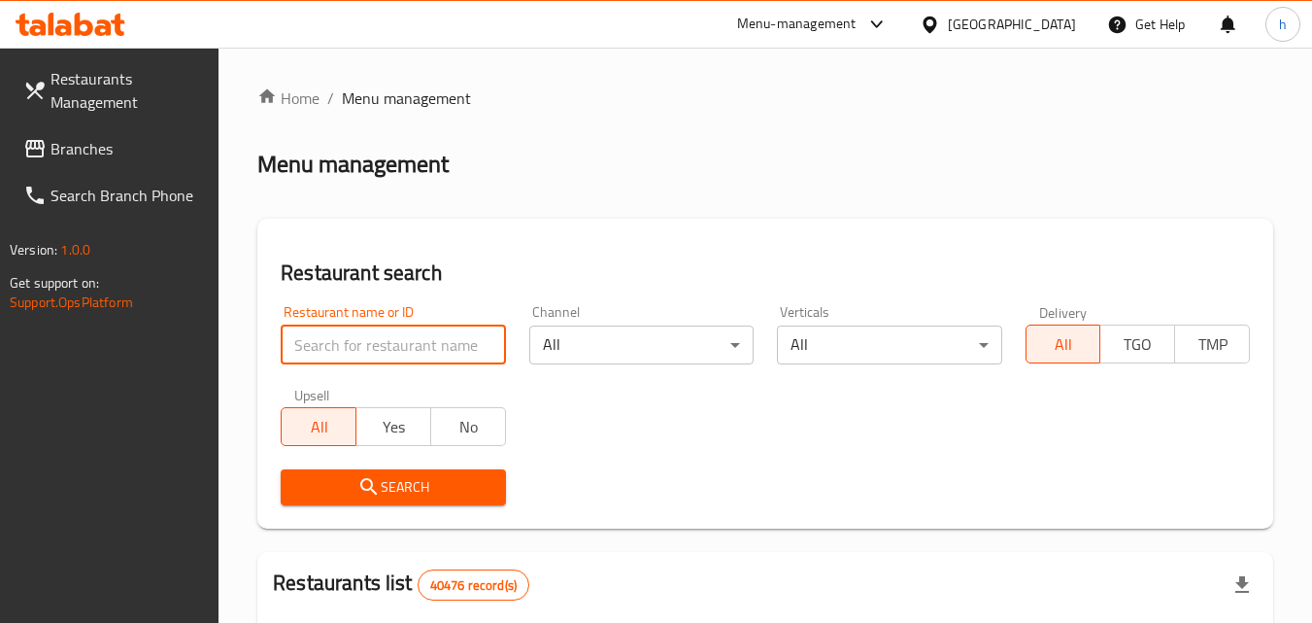
click at [438, 355] on input "search" at bounding box center [393, 344] width 224 height 39
paste input "658582"
type input "658582"
click button "Search" at bounding box center [393, 487] width 224 height 36
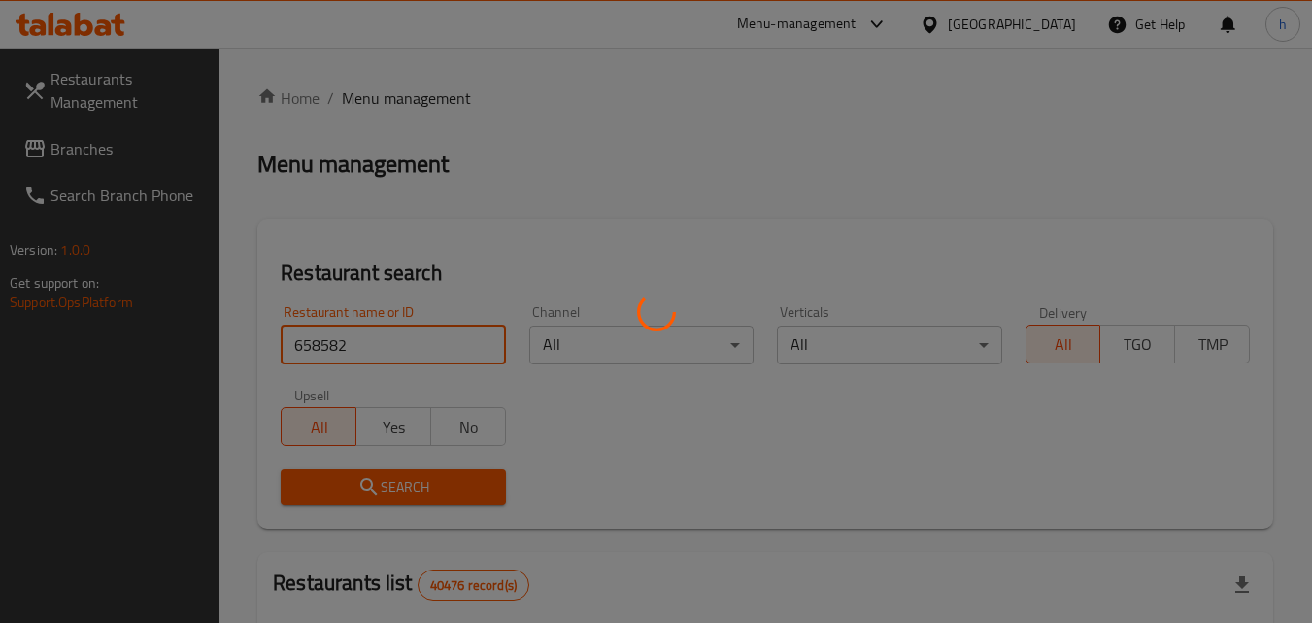
click button "Search" at bounding box center [393, 487] width 224 height 36
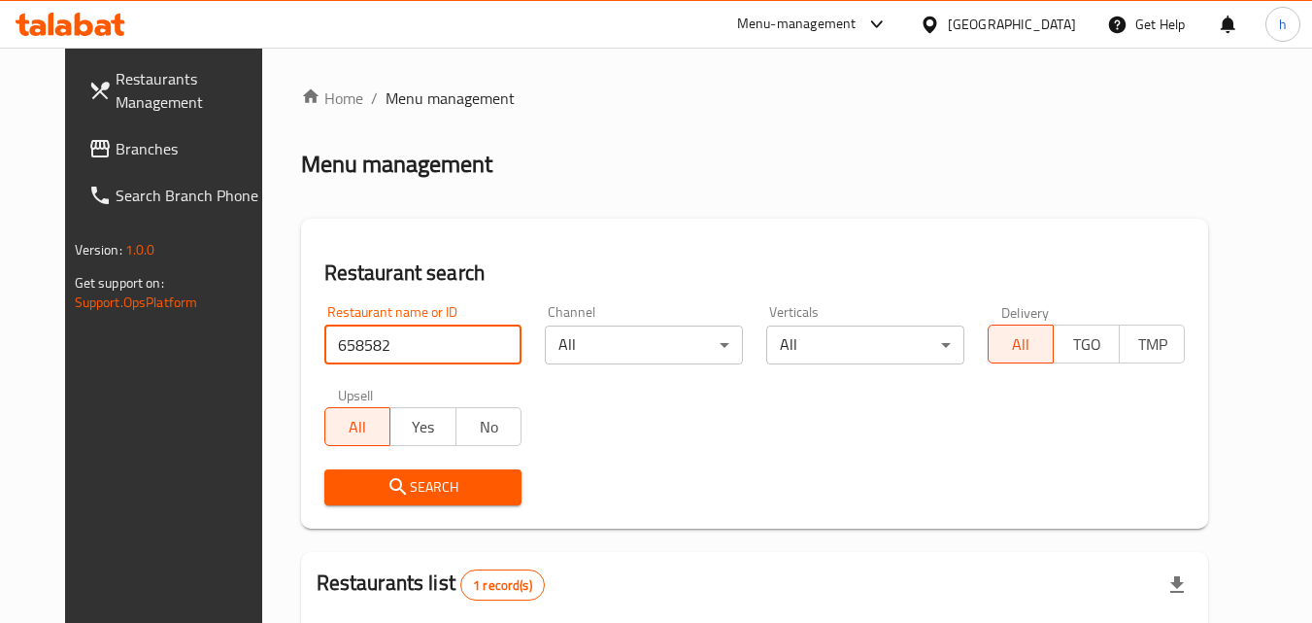
click at [491, 344] on input "658582" at bounding box center [423, 344] width 198 height 39
click at [487, 345] on input "658582" at bounding box center [423, 344] width 198 height 39
click at [116, 143] on span "Branches" at bounding box center [192, 148] width 153 height 23
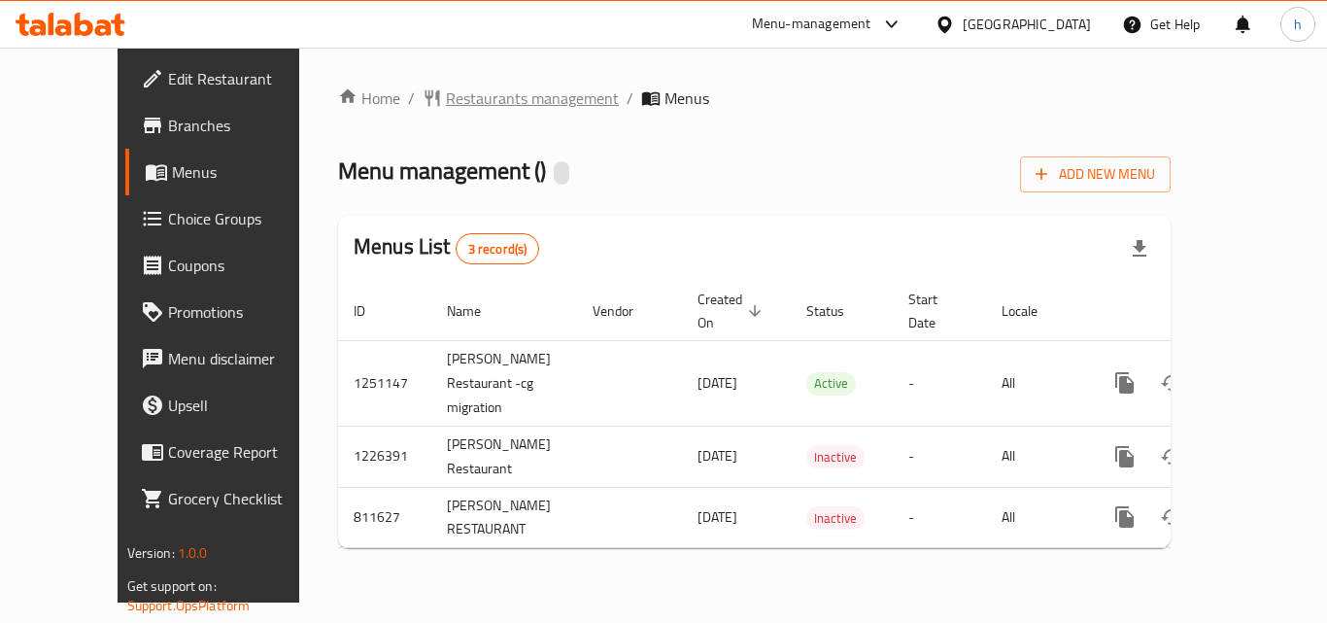
click at [446, 94] on span "Restaurants management" at bounding box center [532, 97] width 173 height 23
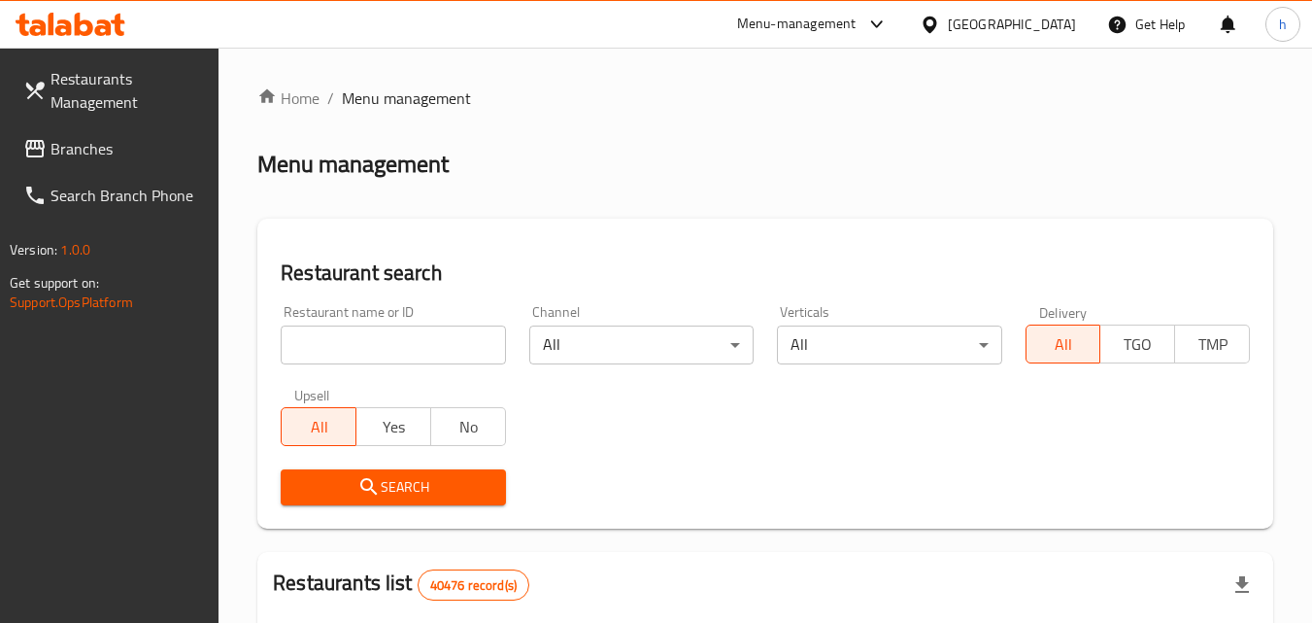
click at [405, 343] on input "search" at bounding box center [393, 344] width 224 height 39
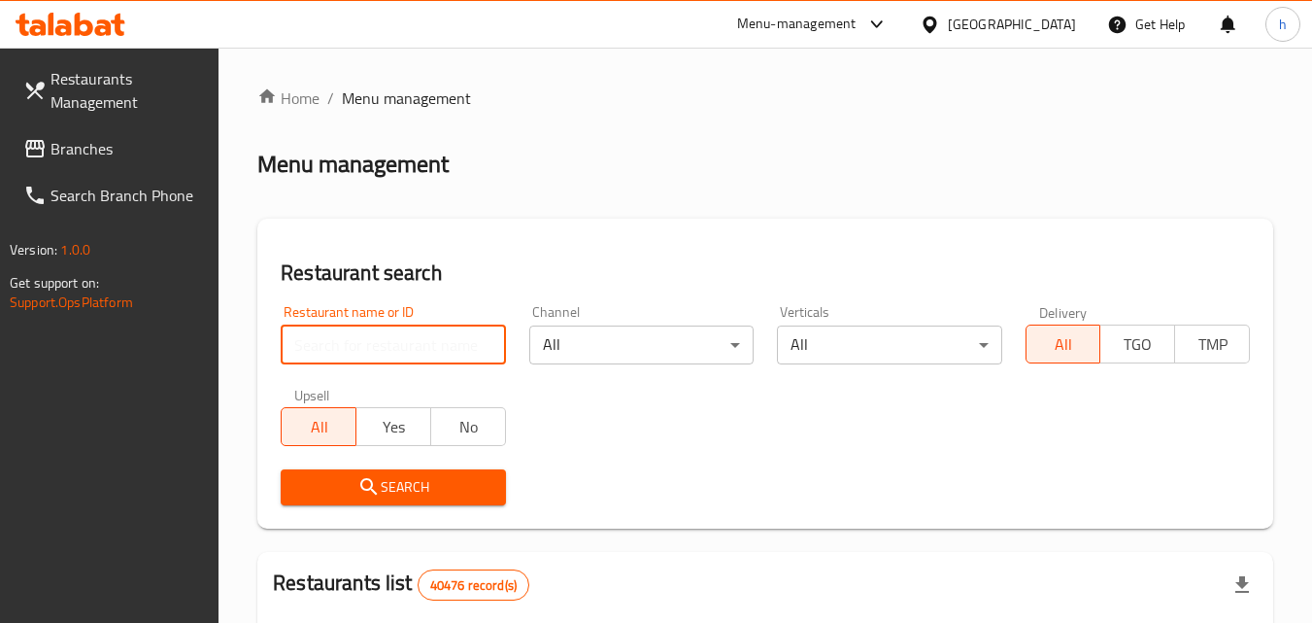
paste input "654608"
type input "654608"
click button "Search" at bounding box center [393, 487] width 224 height 36
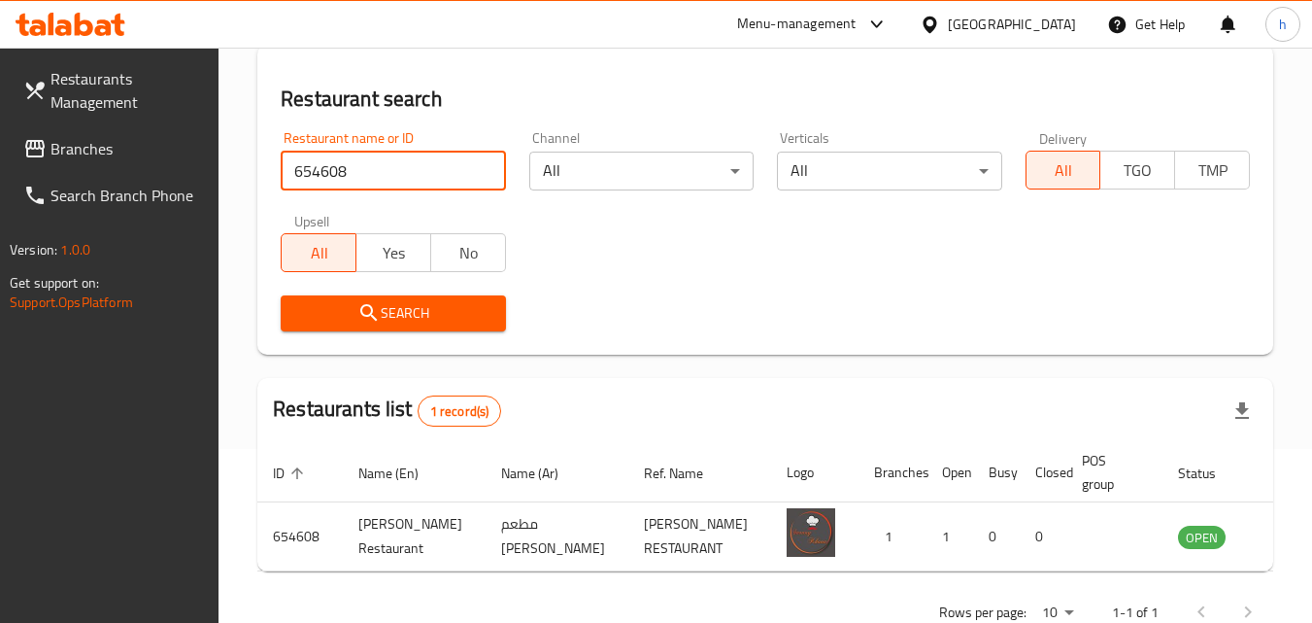
scroll to position [227, 0]
